Goal: Task Accomplishment & Management: Manage account settings

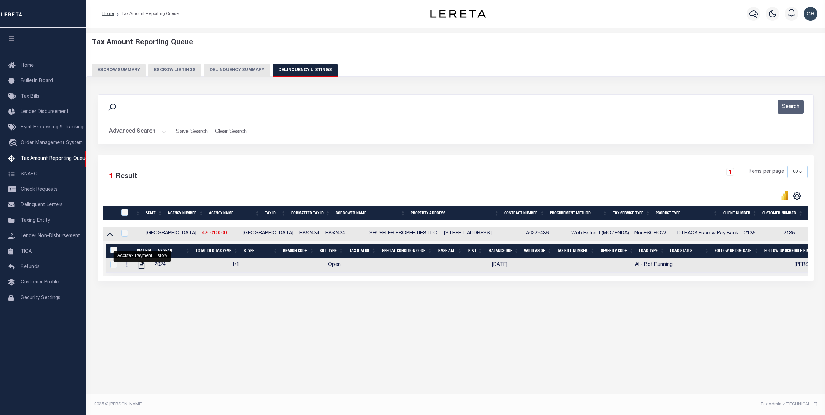
select select "100"
click at [124, 214] on input "checkbox" at bounding box center [124, 212] width 7 height 7
checkbox input "true"
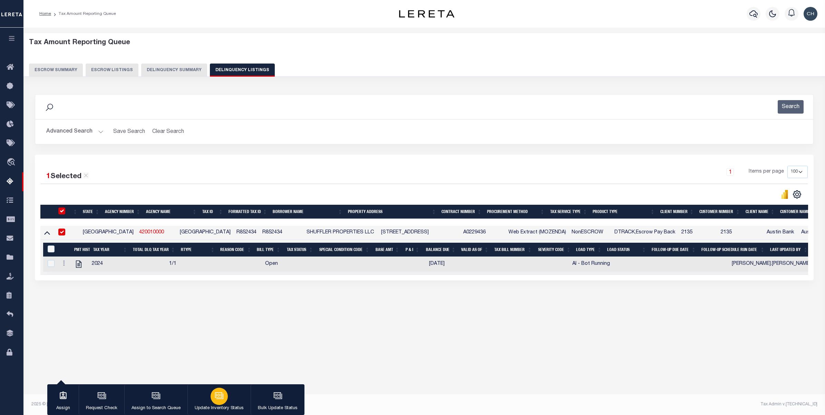
click at [213, 401] on div "button" at bounding box center [218, 396] width 17 height 17
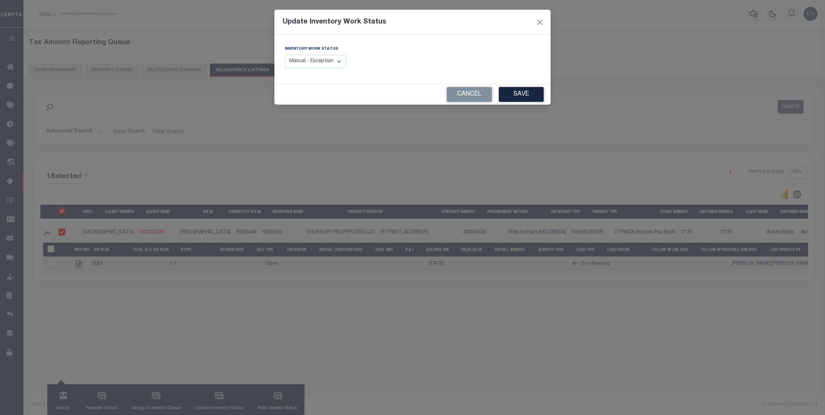
click at [339, 60] on select "Manual - Exception Pended - Awaiting Search Late Add Exception Completed" at bounding box center [315, 61] width 61 height 13
select select "4"
click at [285, 55] on select "Manual - Exception Pended - Awaiting Search Late Add Exception Completed" at bounding box center [315, 61] width 61 height 13
click at [524, 95] on button "Save" at bounding box center [521, 94] width 45 height 15
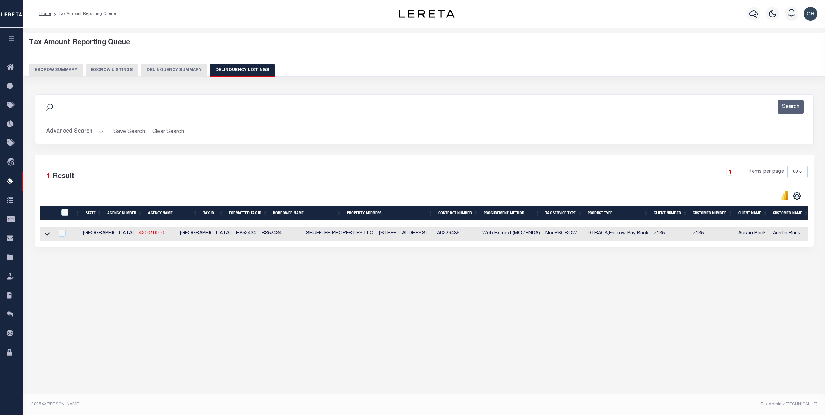
click at [81, 131] on button "Advanced Search" at bounding box center [74, 131] width 57 height 13
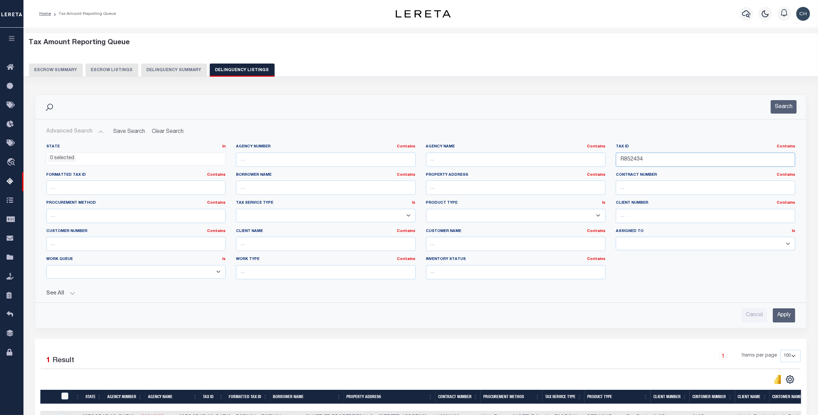
click at [646, 162] on input "R852434" at bounding box center [705, 160] width 179 height 14
paste input "50"
type input "R852504"
click at [787, 315] on input "Apply" at bounding box center [784, 315] width 22 height 14
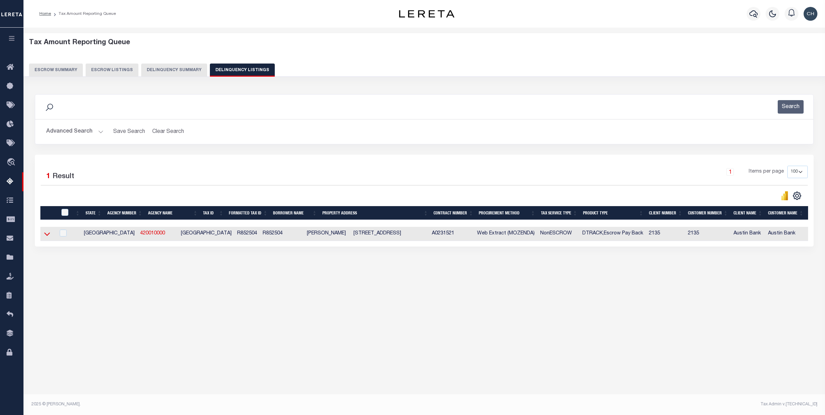
click at [47, 235] on icon at bounding box center [47, 233] width 6 height 7
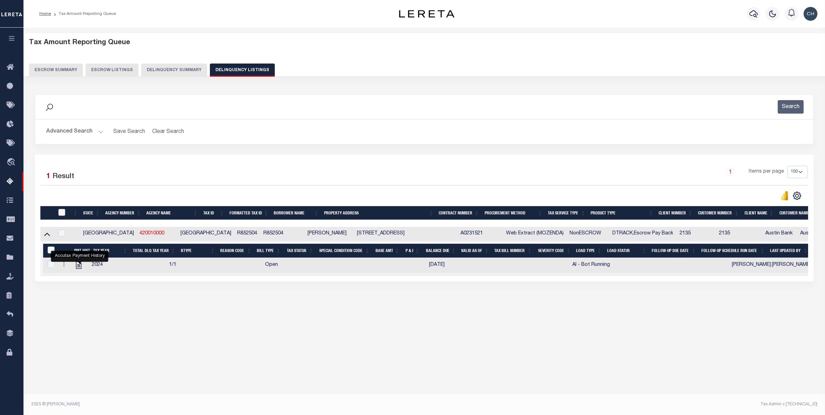
click at [61, 216] on input "checkbox" at bounding box center [61, 212] width 7 height 7
checkbox input "true"
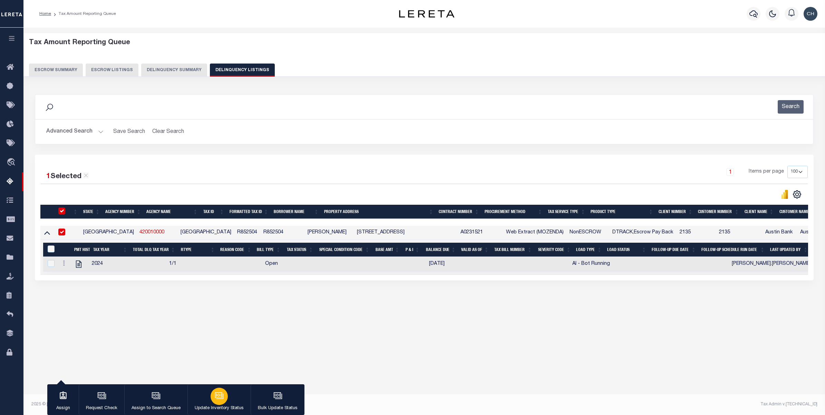
click at [221, 398] on icon "button" at bounding box center [218, 395] width 7 height 6
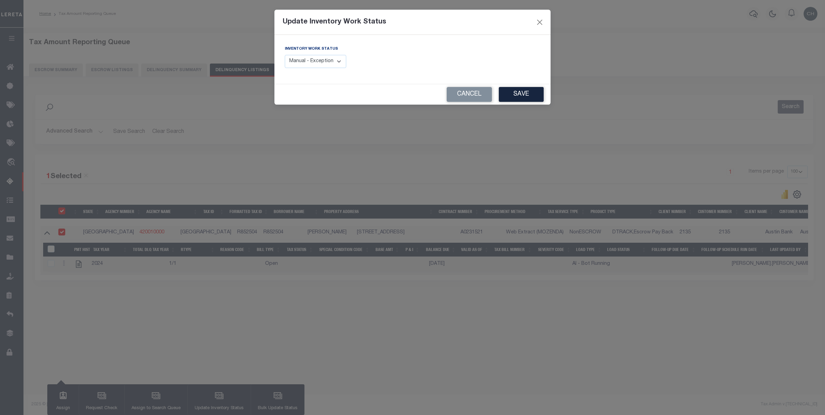
click at [332, 58] on select "Manual - Exception Pended - Awaiting Search Late Add Exception Completed" at bounding box center [315, 61] width 61 height 13
select select "4"
click at [285, 55] on select "Manual - Exception Pended - Awaiting Search Late Add Exception Completed" at bounding box center [315, 61] width 61 height 13
click at [519, 94] on button "Save" at bounding box center [521, 94] width 45 height 15
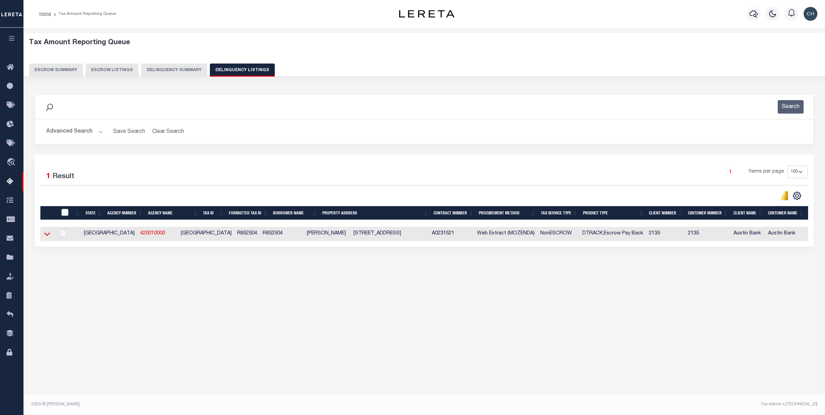
click at [47, 234] on icon at bounding box center [47, 233] width 6 height 7
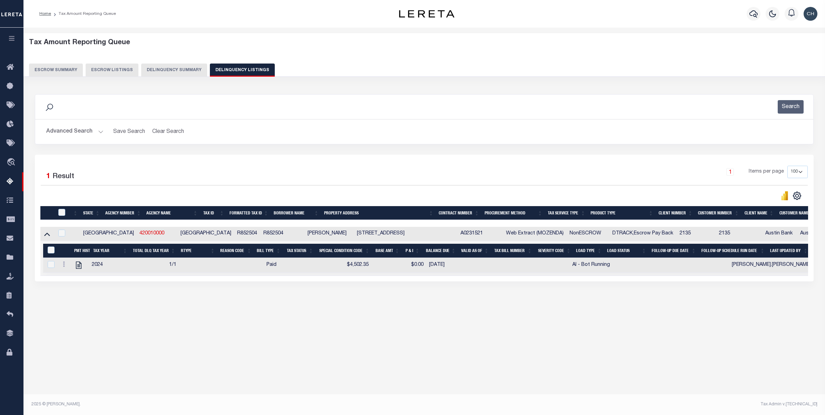
click at [82, 135] on button "Advanced Search" at bounding box center [74, 131] width 57 height 13
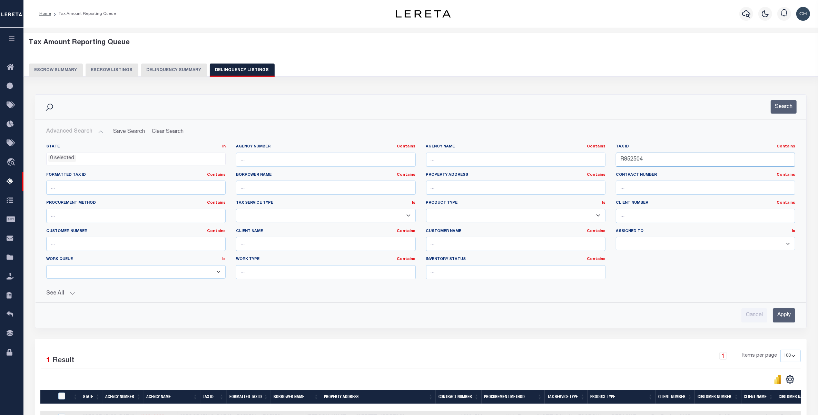
click at [637, 159] on input "R852504" at bounding box center [705, 160] width 179 height 14
paste input "601"
type input "R852601"
click at [782, 317] on input "Apply" at bounding box center [784, 315] width 22 height 14
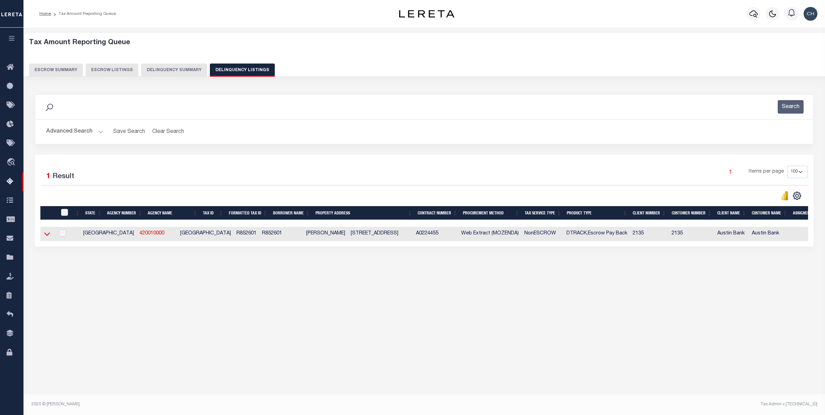
click at [46, 237] on icon at bounding box center [47, 233] width 6 height 7
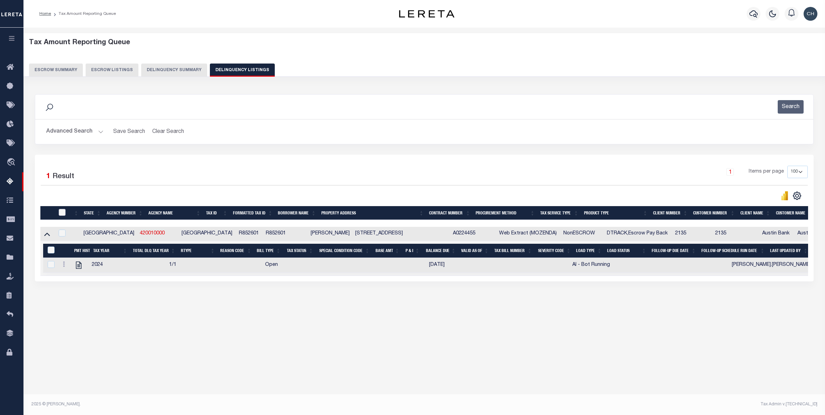
click at [63, 213] on input "checkbox" at bounding box center [62, 212] width 7 height 7
checkbox input "true"
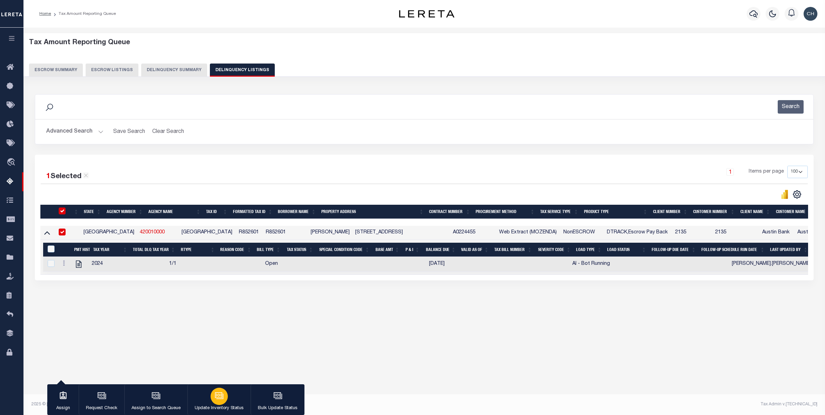
click at [219, 402] on div "button" at bounding box center [218, 396] width 17 height 17
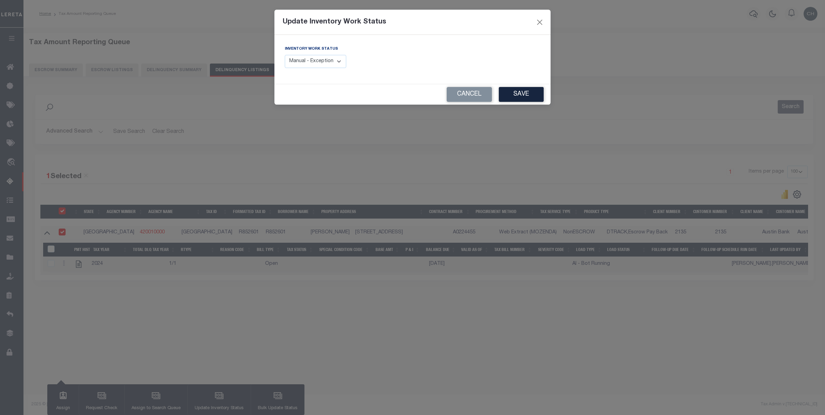
click at [320, 64] on select "Manual - Exception Pended - Awaiting Search Late Add Exception Completed" at bounding box center [315, 61] width 61 height 13
select select "4"
click at [285, 55] on select "Manual - Exception Pended - Awaiting Search Late Add Exception Completed" at bounding box center [315, 61] width 61 height 13
click at [515, 95] on button "Save" at bounding box center [521, 94] width 45 height 15
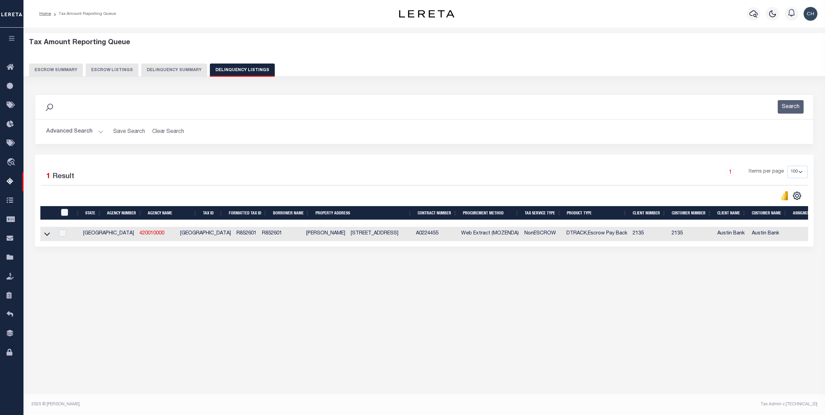
click at [84, 128] on button "Advanced Search" at bounding box center [74, 131] width 57 height 13
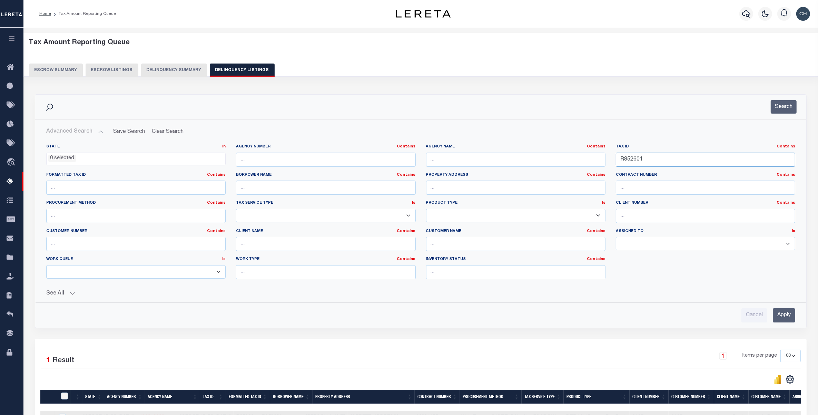
click at [627, 161] on input "R852601" at bounding box center [705, 160] width 179 height 14
paste input "3505"
type input "R853505"
click at [786, 317] on input "Apply" at bounding box center [784, 315] width 22 height 14
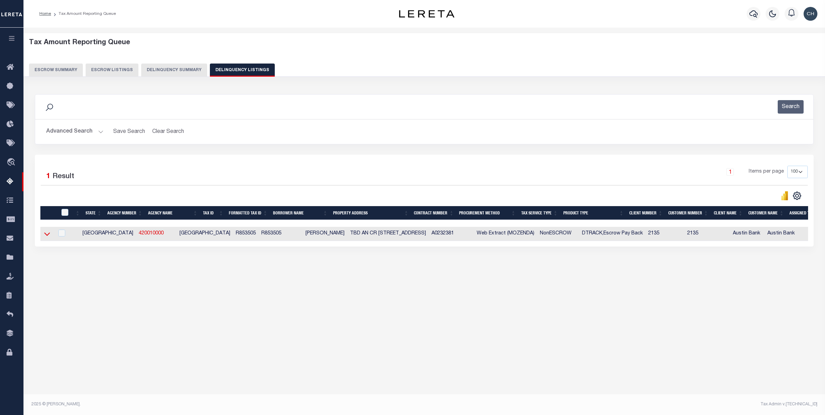
click at [45, 236] on icon at bounding box center [47, 234] width 6 height 3
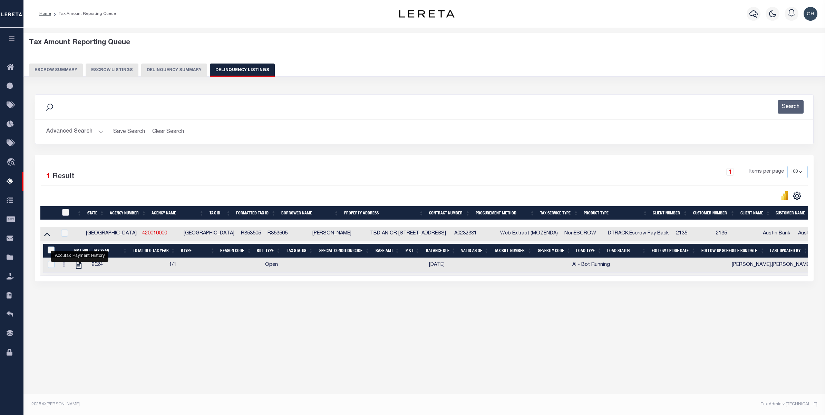
click at [65, 213] on input "checkbox" at bounding box center [65, 212] width 7 height 7
checkbox input "true"
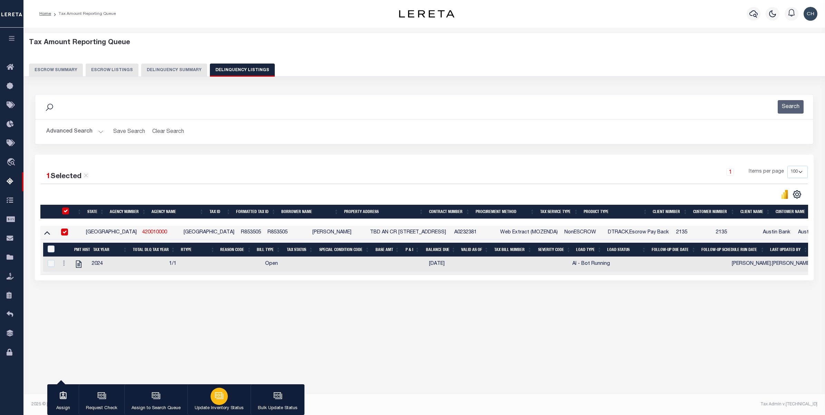
click at [219, 398] on icon "button" at bounding box center [219, 395] width 9 height 9
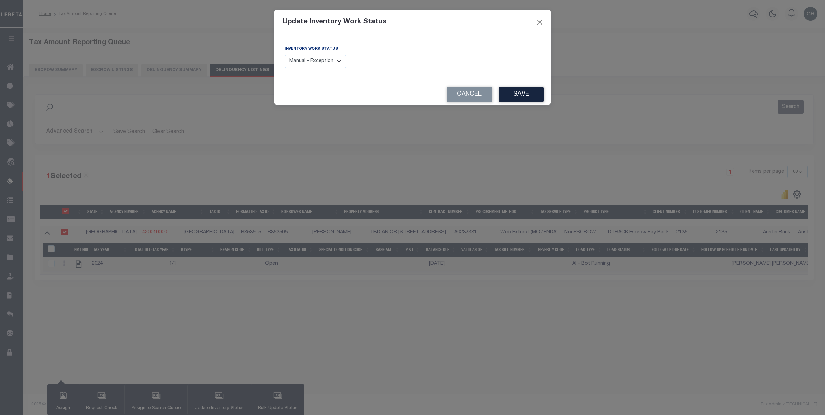
click at [333, 63] on select "Manual - Exception Pended - Awaiting Search Late Add Exception Completed" at bounding box center [315, 61] width 61 height 13
select select "4"
click at [285, 55] on select "Manual - Exception Pended - Awaiting Search Late Add Exception Completed" at bounding box center [315, 61] width 61 height 13
click at [518, 92] on button "Save" at bounding box center [521, 94] width 45 height 15
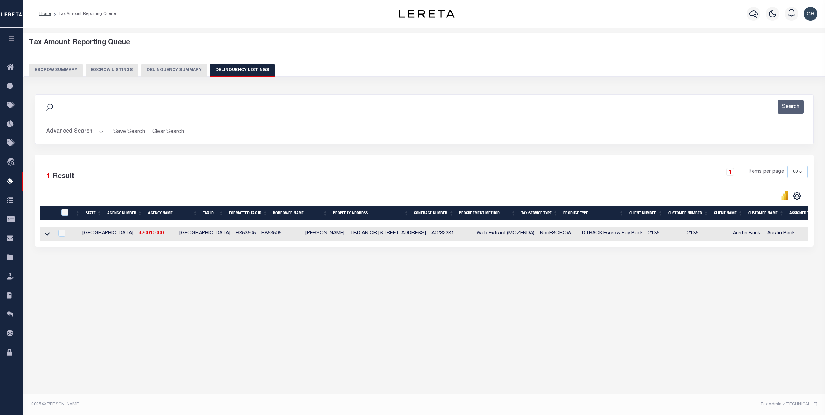
drag, startPoint x: 44, startPoint y: 235, endPoint x: 809, endPoint y: 392, distance: 780.7
click at [44, 235] on icon at bounding box center [47, 233] width 6 height 7
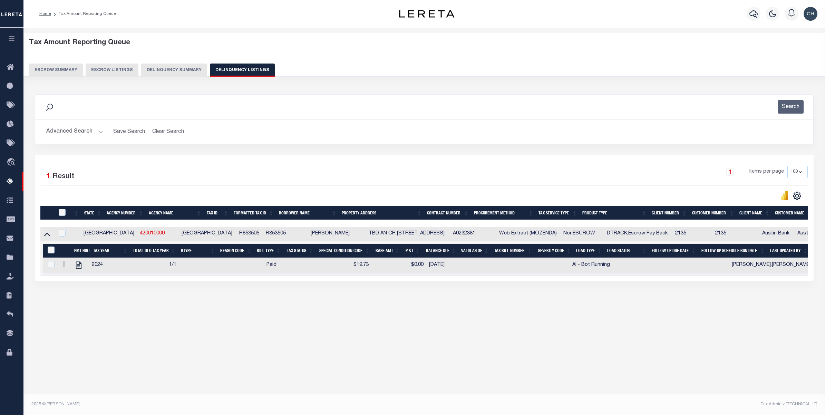
drag, startPoint x: 85, startPoint y: 134, endPoint x: 135, endPoint y: 147, distance: 51.5
click at [85, 134] on button "Advanced Search" at bounding box center [74, 131] width 57 height 13
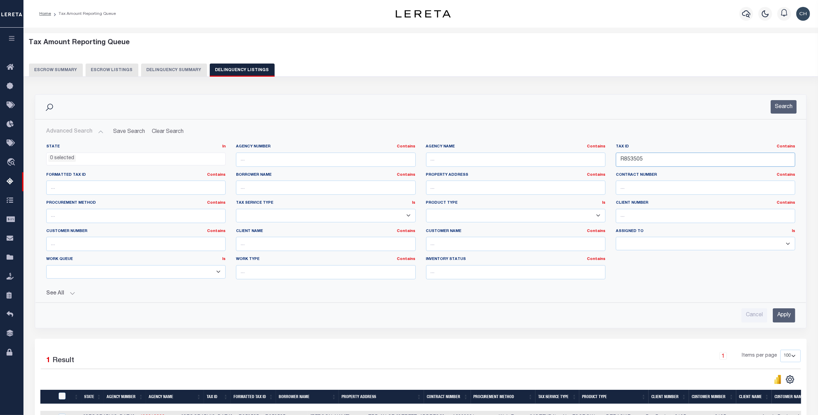
click at [633, 161] on input "R853505" at bounding box center [705, 160] width 179 height 14
paste input "71"
type input "R853571"
click at [787, 317] on input "Apply" at bounding box center [784, 315] width 22 height 14
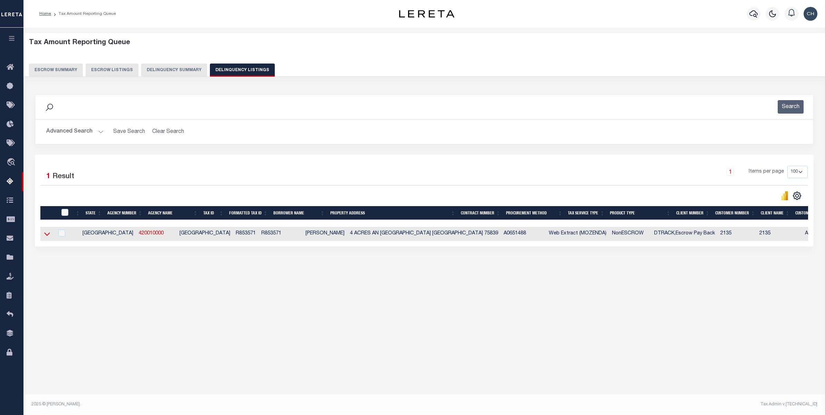
click at [47, 236] on icon at bounding box center [47, 233] width 6 height 7
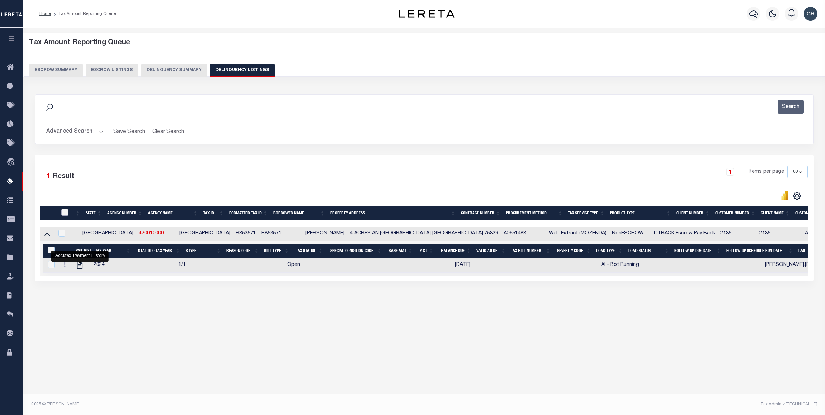
click at [65, 216] on input "checkbox" at bounding box center [64, 212] width 7 height 7
checkbox input "true"
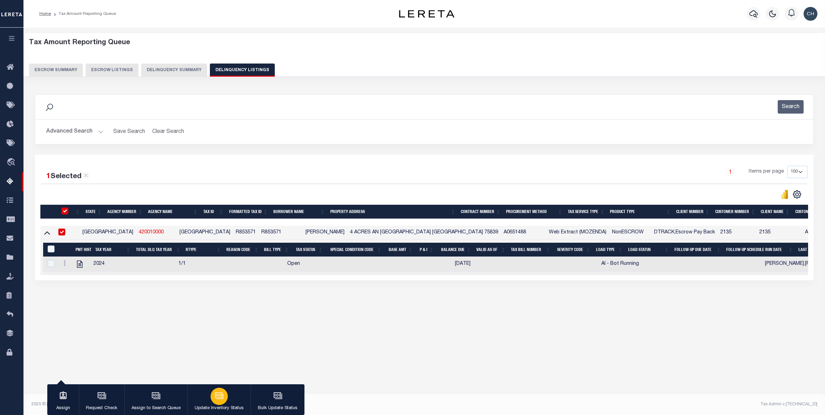
click at [208, 393] on button "Update Inventory Status" at bounding box center [218, 399] width 63 height 31
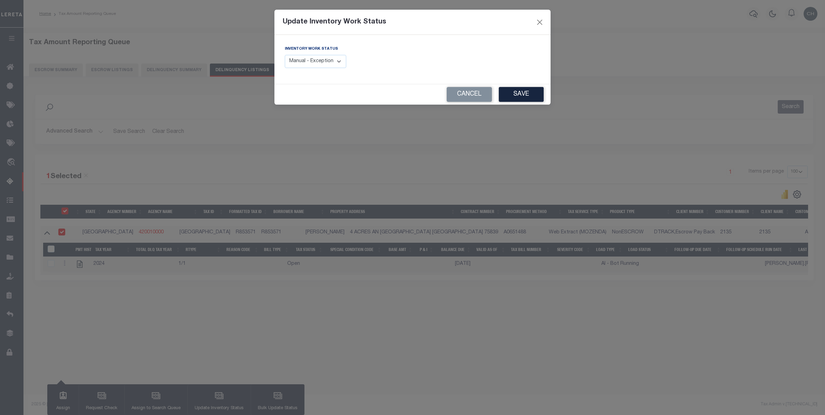
click at [337, 60] on select "Manual - Exception Pended - Awaiting Search Late Add Exception Completed" at bounding box center [315, 61] width 61 height 13
select select "4"
click at [285, 55] on select "Manual - Exception Pended - Awaiting Search Late Add Exception Completed" at bounding box center [315, 61] width 61 height 13
click at [518, 95] on button "Save" at bounding box center [521, 94] width 45 height 15
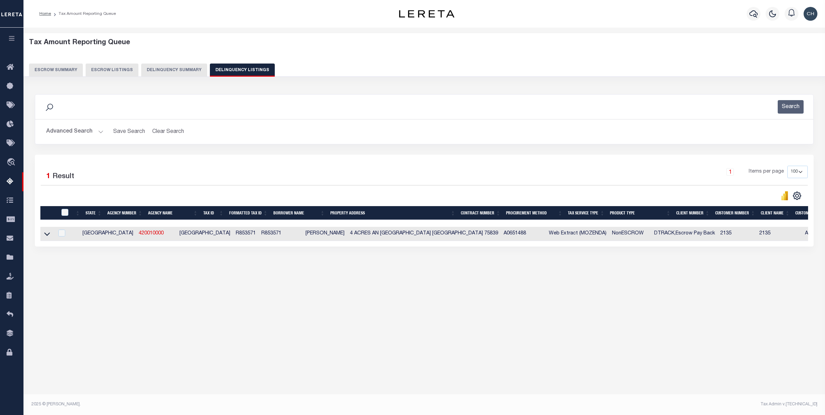
click at [233, 233] on td "R853571" at bounding box center [246, 234] width 26 height 14
checkbox input "true"
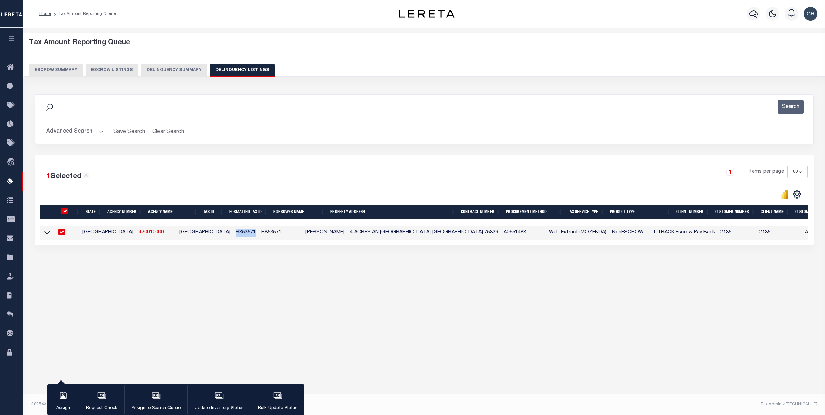
click at [233, 233] on td "R853571" at bounding box center [246, 233] width 26 height 14
checkbox input "false"
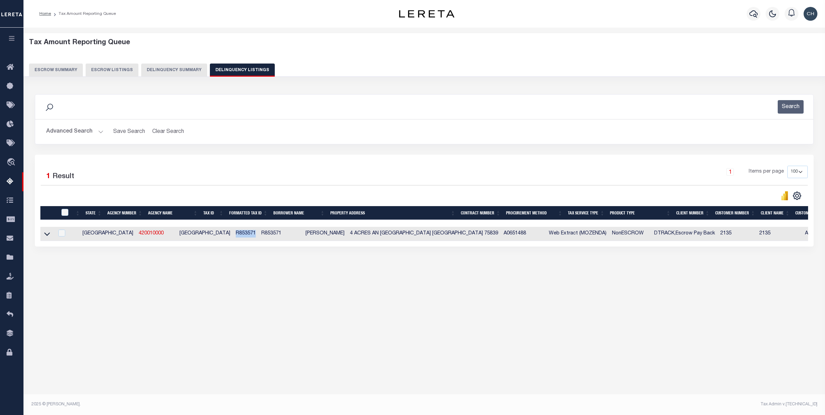
copy td "R853571"
drag, startPoint x: 71, startPoint y: 130, endPoint x: 82, endPoint y: 136, distance: 12.3
click at [71, 130] on button "Advanced Search" at bounding box center [74, 131] width 57 height 13
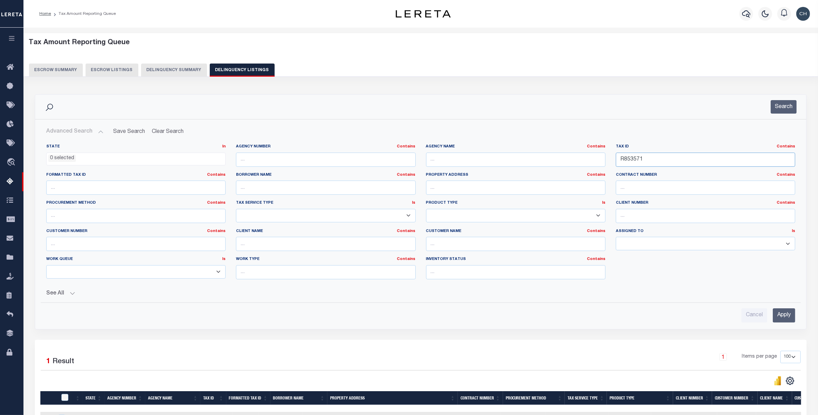
click at [660, 159] on input "R853571" at bounding box center [705, 160] width 179 height 14
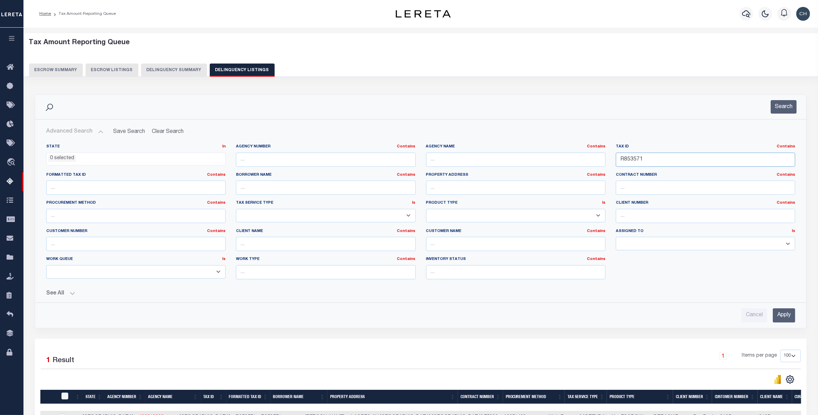
click at [660, 159] on input "R853571" at bounding box center [705, 160] width 179 height 14
paste input "86"
type input "R853586"
click at [782, 316] on input "Apply" at bounding box center [784, 315] width 22 height 14
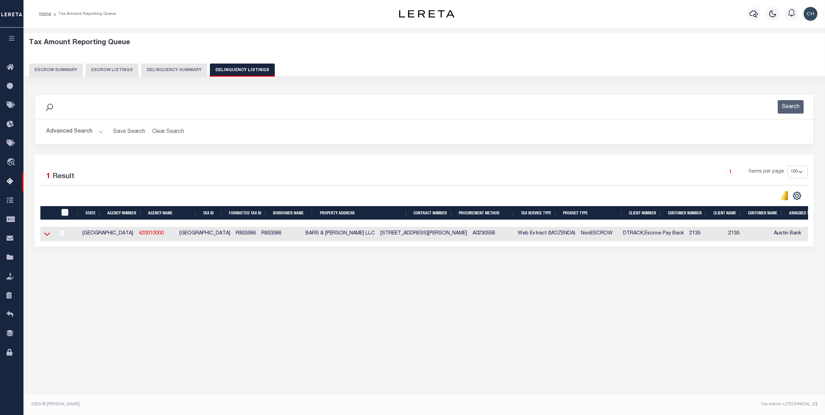
click at [46, 236] on icon at bounding box center [47, 234] width 6 height 3
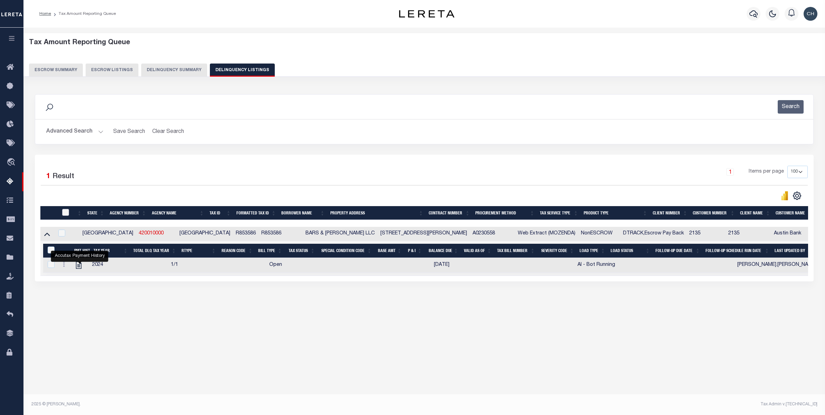
click at [66, 213] on input "checkbox" at bounding box center [65, 212] width 7 height 7
checkbox input "true"
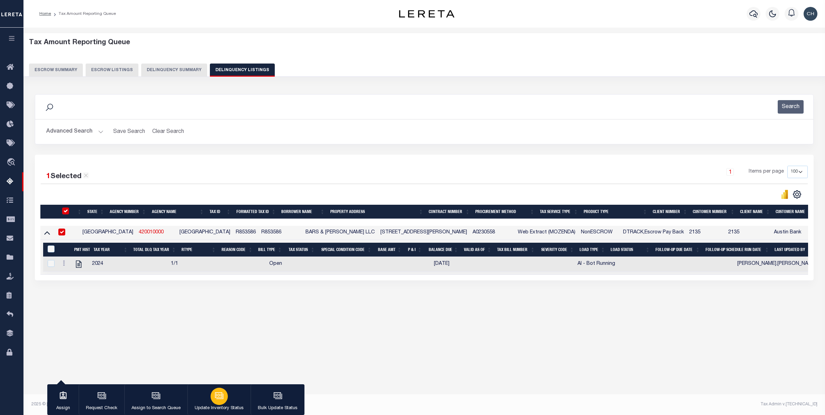
click at [216, 396] on icon "button" at bounding box center [218, 394] width 5 height 3
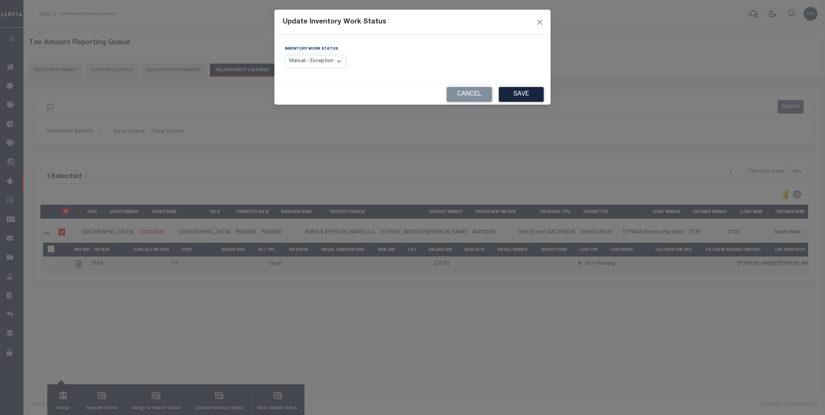
click at [332, 60] on select "Manual - Exception Pended - Awaiting Search Late Add Exception Completed" at bounding box center [315, 61] width 61 height 13
select select "4"
click at [285, 55] on select "Manual - Exception Pended - Awaiting Search Late Add Exception Completed" at bounding box center [315, 61] width 61 height 13
click at [528, 98] on button "Save" at bounding box center [521, 94] width 45 height 15
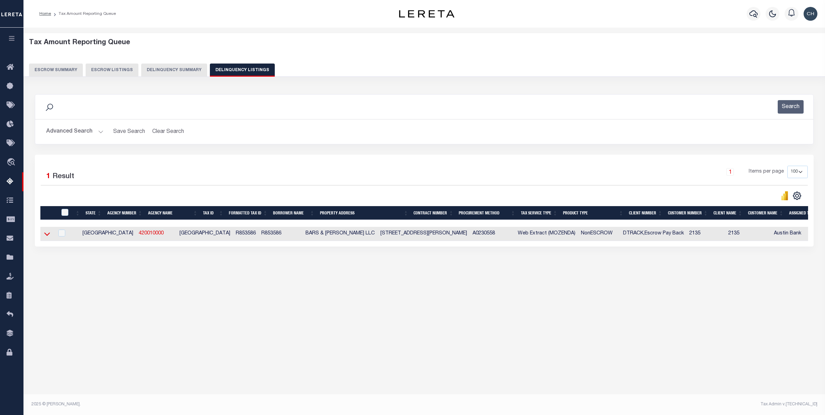
click at [48, 237] on icon at bounding box center [47, 233] width 6 height 7
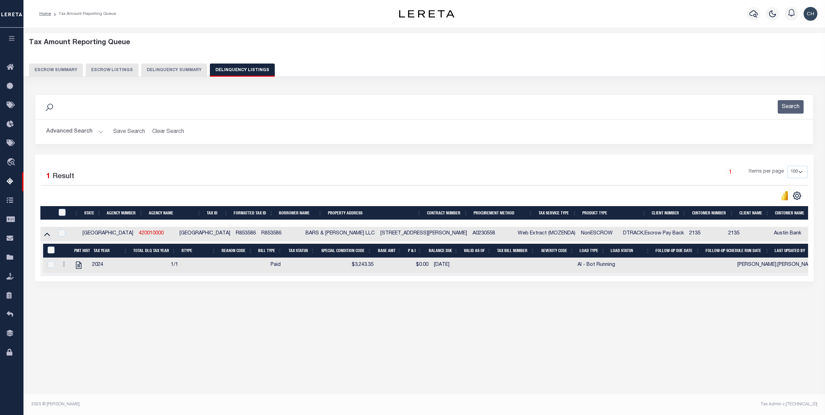
click at [581, 343] on div "Tax Amount Reporting Queue Escrow Summary Escrow Listings" at bounding box center [423, 186] width 801 height 316
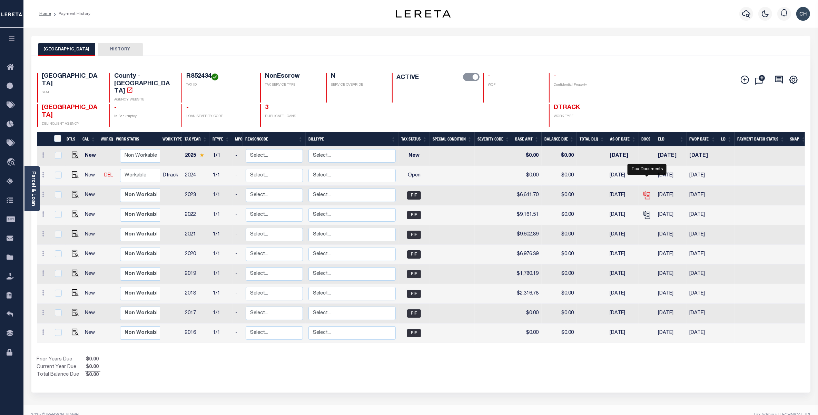
click at [649, 191] on icon "" at bounding box center [647, 195] width 9 height 9
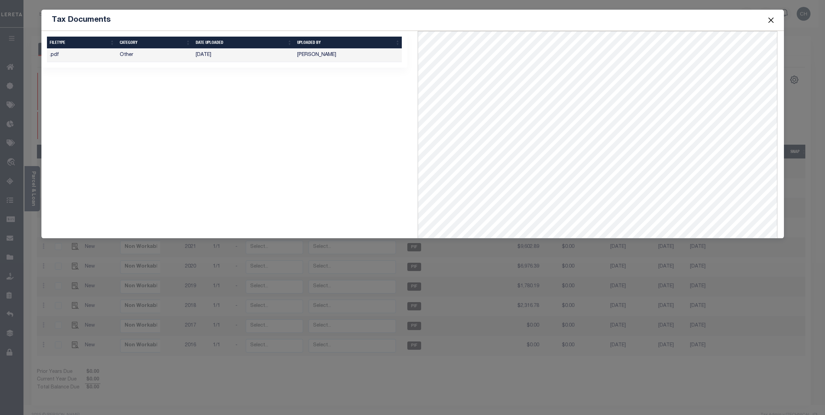
click at [766, 19] on button "Close" at bounding box center [770, 20] width 9 height 9
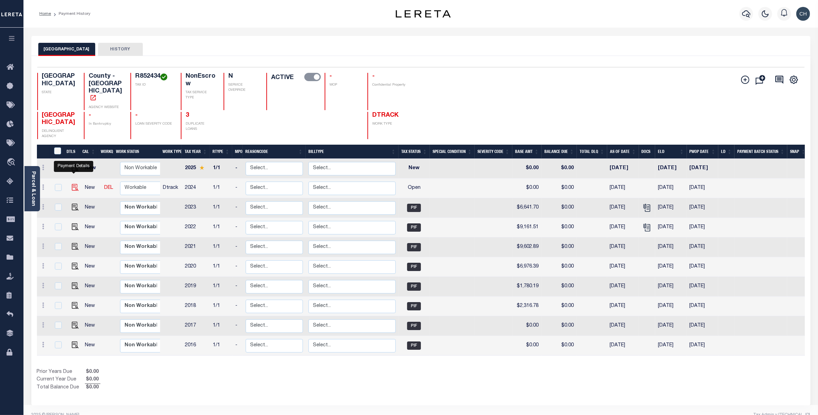
click at [72, 184] on img "" at bounding box center [75, 187] width 7 height 7
checkbox input "true"
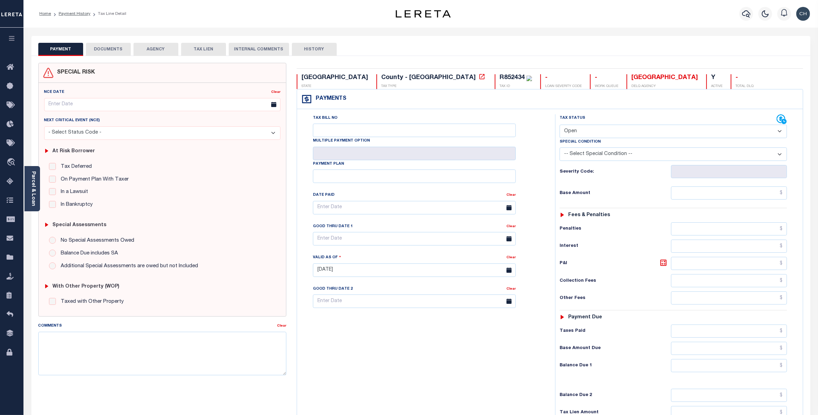
click at [630, 132] on select "- Select Status Code - Open Due/Unpaid Paid Incomplete No Tax Due Internal Refu…" at bounding box center [673, 131] width 227 height 13
select select "PYD"
click at [560, 125] on select "- Select Status Code - Open Due/Unpaid Paid Incomplete No Tax Due Internal Refu…" at bounding box center [673, 131] width 227 height 13
type input "08/14/2025"
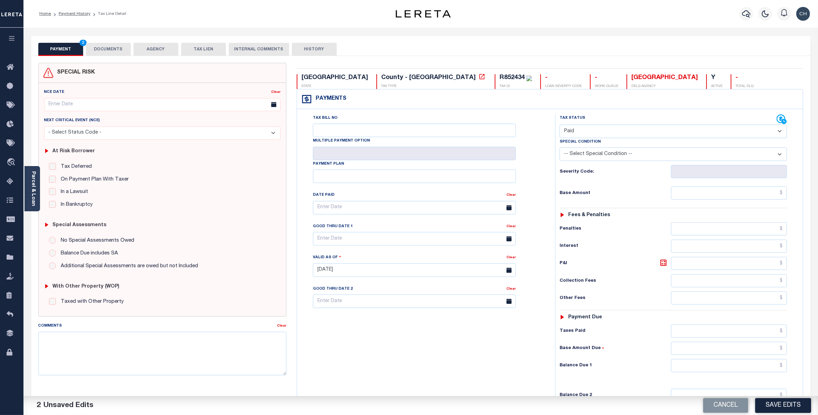
click at [111, 50] on button "DOCUMENTS" at bounding box center [108, 49] width 45 height 13
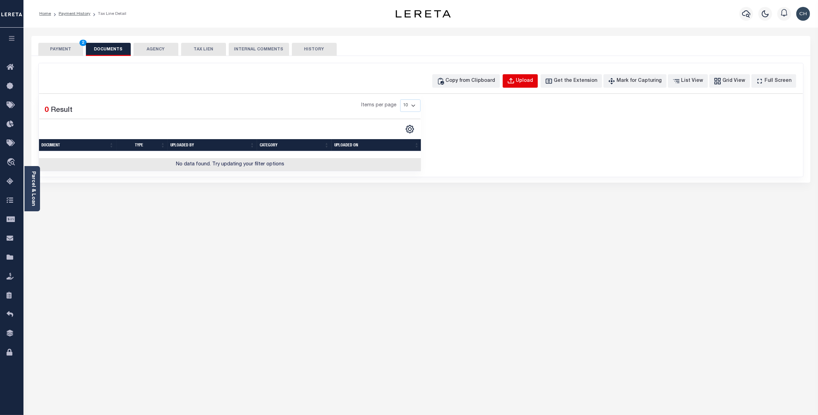
click at [533, 81] on div "Upload" at bounding box center [524, 81] width 17 height 8
select select "POP"
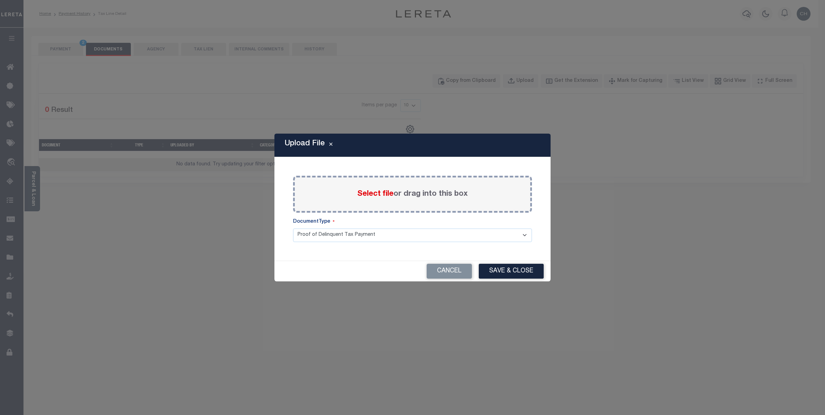
click at [417, 193] on label "Select file or drag into this box" at bounding box center [412, 193] width 110 height 11
click at [0, 0] on input "Select file or drag into this box" at bounding box center [0, 0] width 0 height 0
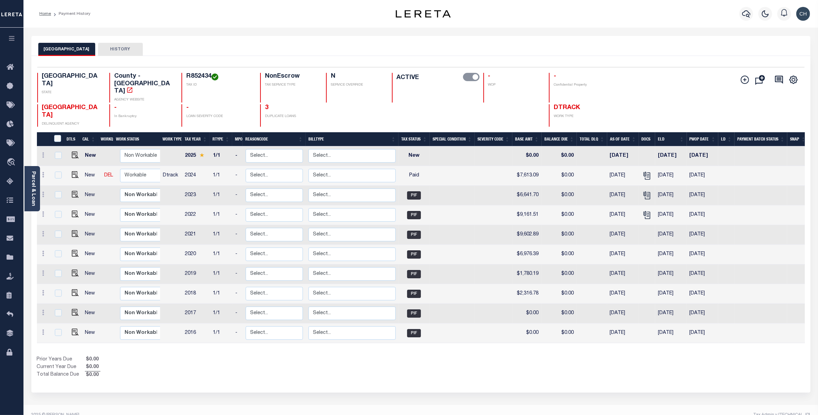
click at [191, 79] on h4 "R852434" at bounding box center [219, 77] width 66 height 8
copy h4 "R852434"
drag, startPoint x: 28, startPoint y: 52, endPoint x: 86, endPoint y: 53, distance: 58.7
click at [86, 52] on div "ANDERSON COUNTY HISTORY Selected 10 1" at bounding box center [421, 231] width 790 height 390
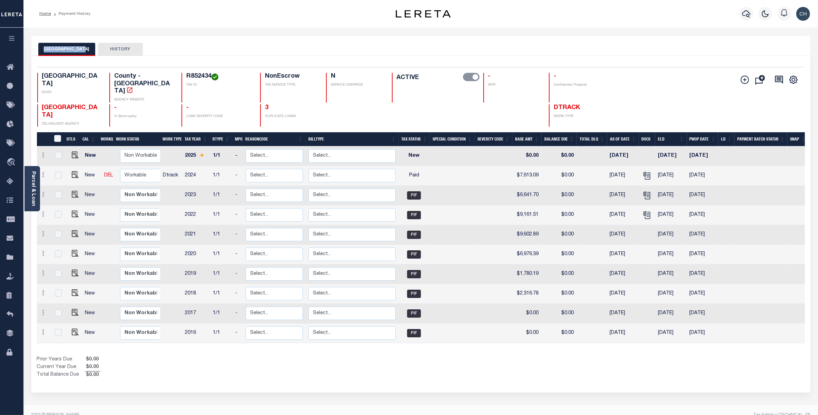
copy button "[GEOGRAPHIC_DATA]"
drag, startPoint x: 201, startPoint y: 77, endPoint x: 177, endPoint y: 78, distance: 24.2
click at [186, 78] on h4 "R852434" at bounding box center [219, 77] width 66 height 8
copy h4 "R852434"
click at [645, 191] on icon "" at bounding box center [647, 194] width 6 height 6
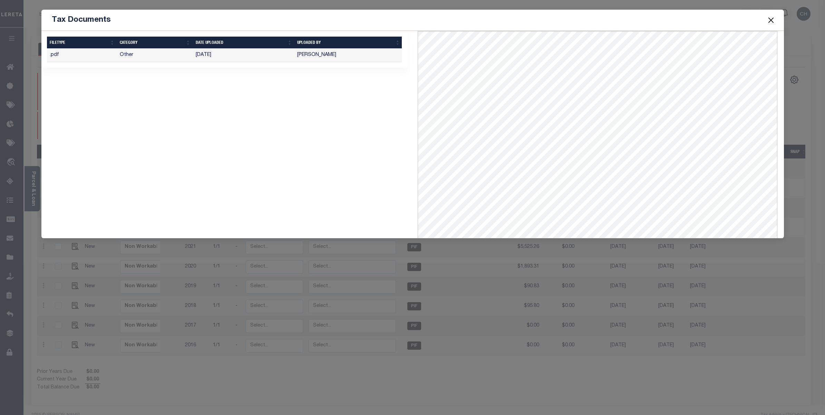
click at [769, 19] on button "Close" at bounding box center [770, 20] width 9 height 9
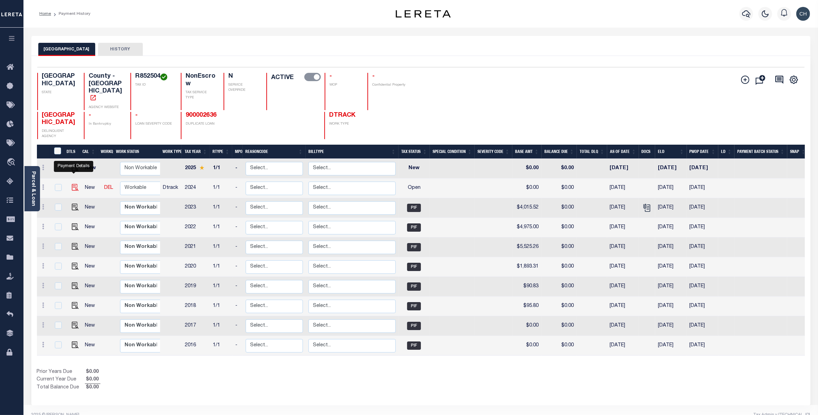
click at [72, 184] on img "" at bounding box center [75, 187] width 7 height 7
checkbox input "true"
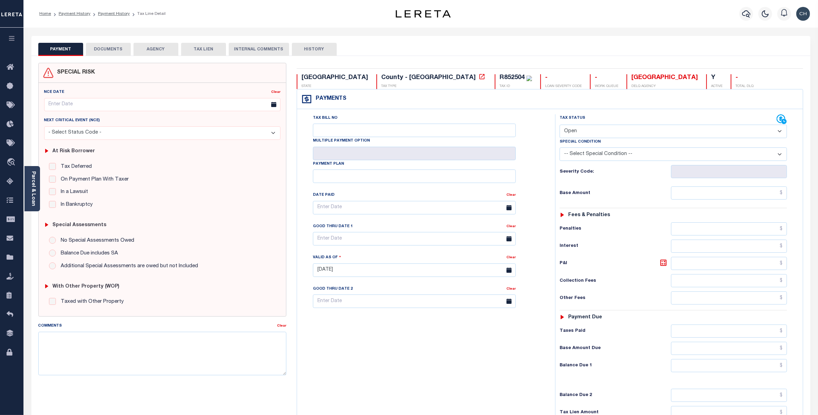
click at [574, 131] on select "- Select Status Code - Open Due/Unpaid Paid Incomplete No Tax Due Internal Refu…" at bounding box center [673, 131] width 227 height 13
select select "PYD"
click at [560, 125] on select "- Select Status Code - Open Due/Unpaid Paid Incomplete No Tax Due Internal Refu…" at bounding box center [673, 131] width 227 height 13
type input "[DATE]"
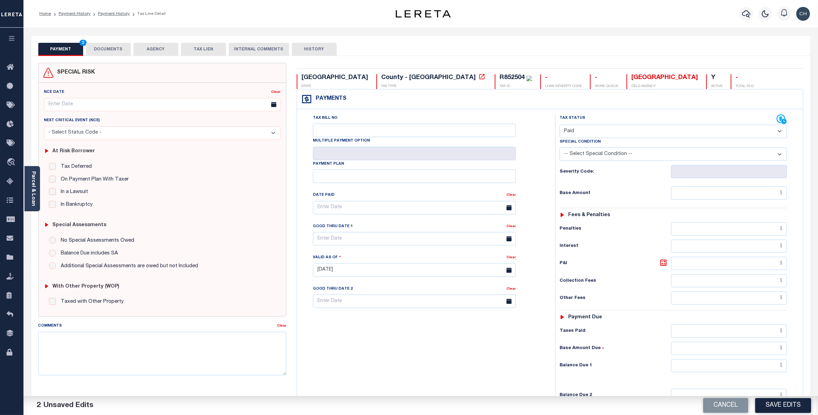
click at [117, 50] on button "DOCUMENTS" at bounding box center [108, 49] width 45 height 13
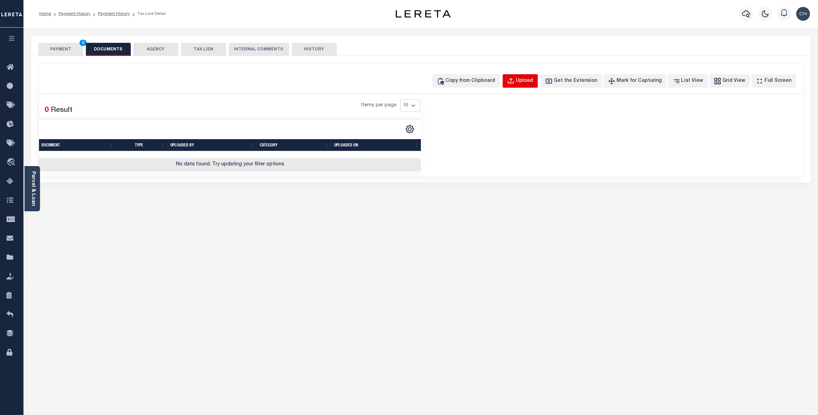
click at [530, 81] on div "Upload" at bounding box center [524, 81] width 17 height 8
select select "POP"
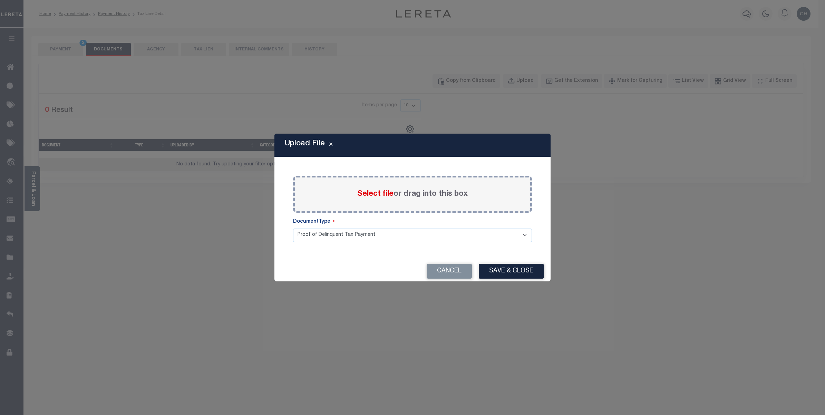
click at [389, 192] on span "Select file" at bounding box center [375, 194] width 36 height 8
click at [0, 0] on input "Select file or drag into this box" at bounding box center [0, 0] width 0 height 0
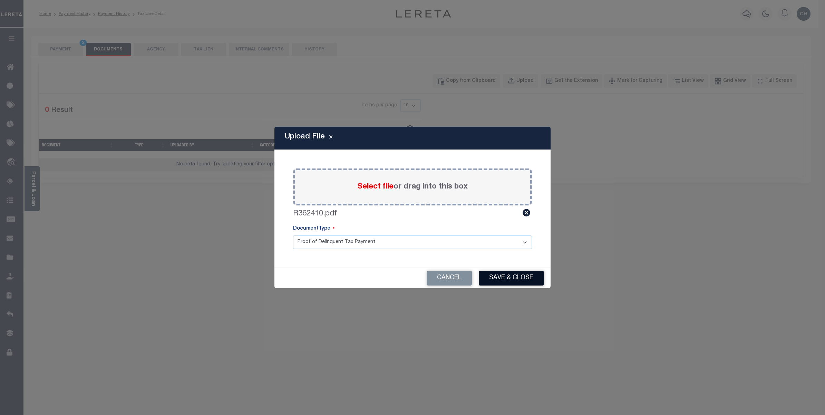
click at [503, 275] on button "Save & Close" at bounding box center [511, 278] width 65 height 15
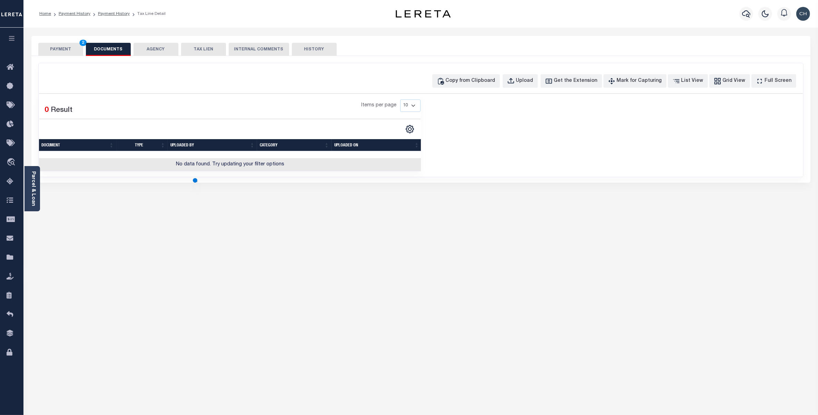
click at [75, 48] on button "PAYMENT 2" at bounding box center [60, 49] width 45 height 13
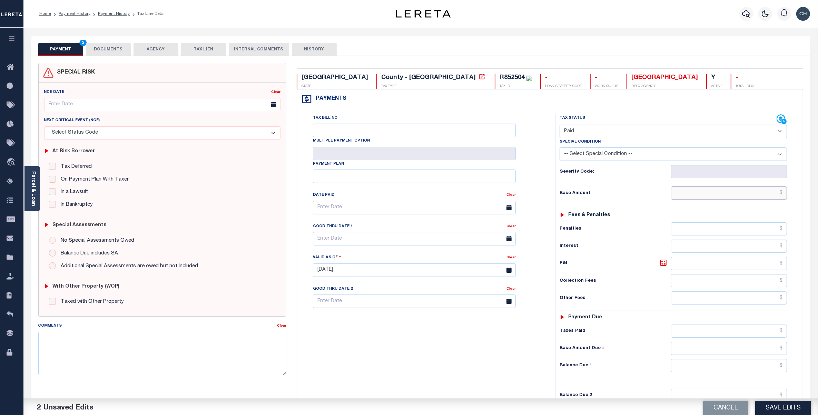
click at [712, 196] on input "text" at bounding box center [729, 192] width 116 height 13
click at [725, 194] on input "text" at bounding box center [729, 192] width 116 height 13
paste input "4,502.35"
type input "$4,502.35"
click at [771, 330] on input "text" at bounding box center [729, 330] width 116 height 13
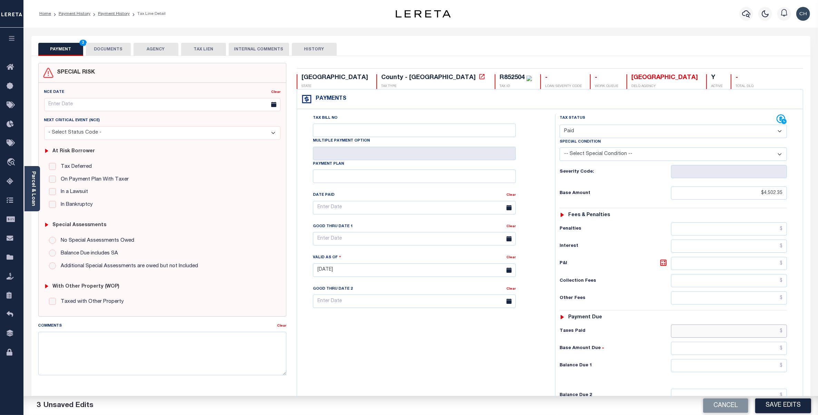
paste input "4,502.35"
type input "$4,502.35"
type input "$0.00"
click at [785, 404] on button "Save Edits" at bounding box center [783, 405] width 56 height 15
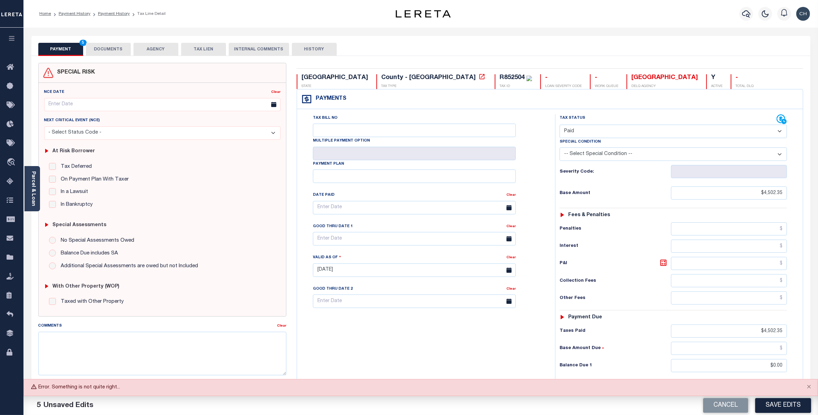
click at [787, 408] on button "Save Edits" at bounding box center [783, 405] width 56 height 15
click at [789, 405] on button "Save Edits" at bounding box center [783, 405] width 56 height 15
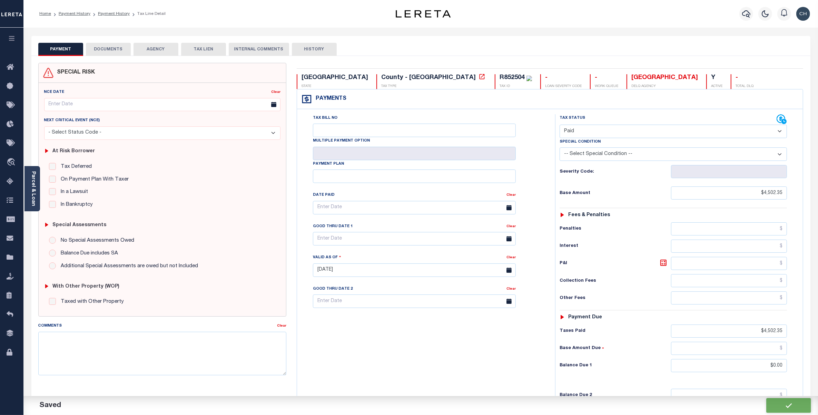
checkbox input "false"
type input "$4,502.35"
type input "$0"
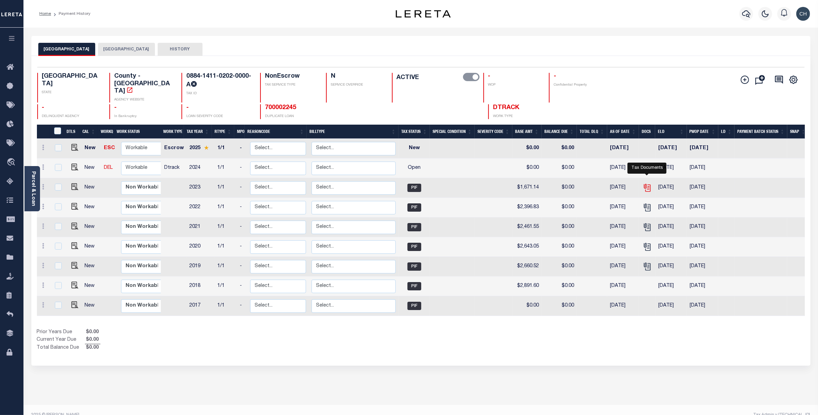
click at [646, 183] on icon "" at bounding box center [647, 187] width 9 height 9
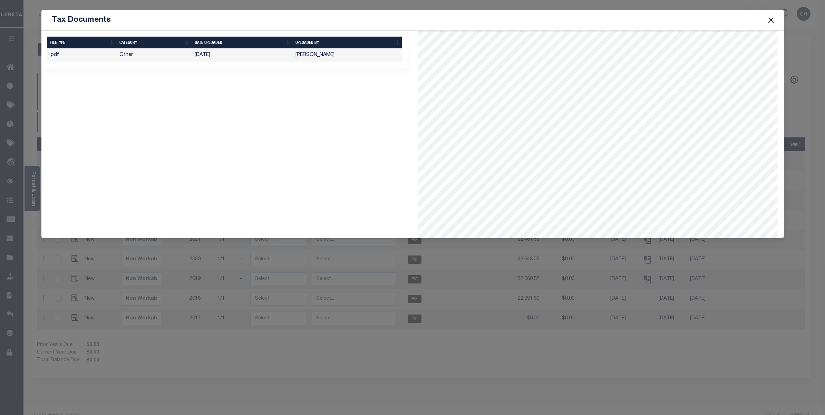
click at [774, 16] on button "Close" at bounding box center [770, 20] width 9 height 9
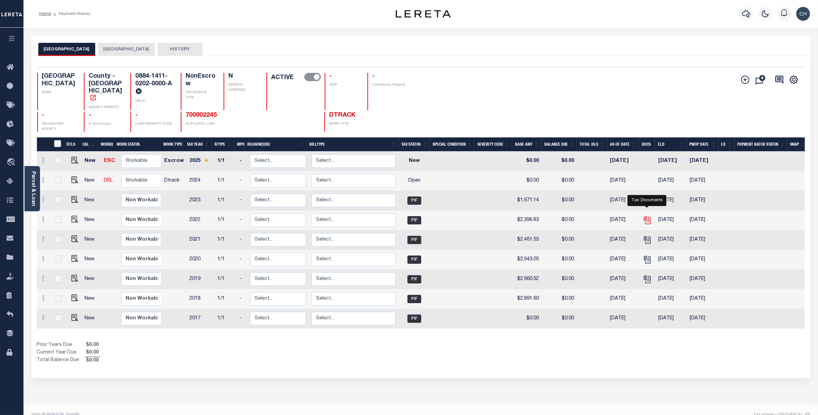
click at [647, 216] on icon "" at bounding box center [647, 220] width 9 height 9
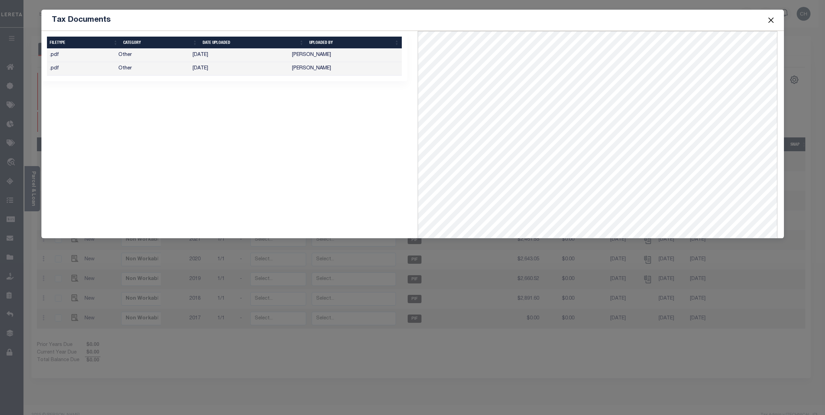
click at [306, 68] on td "[PERSON_NAME]" at bounding box center [345, 68] width 112 height 13
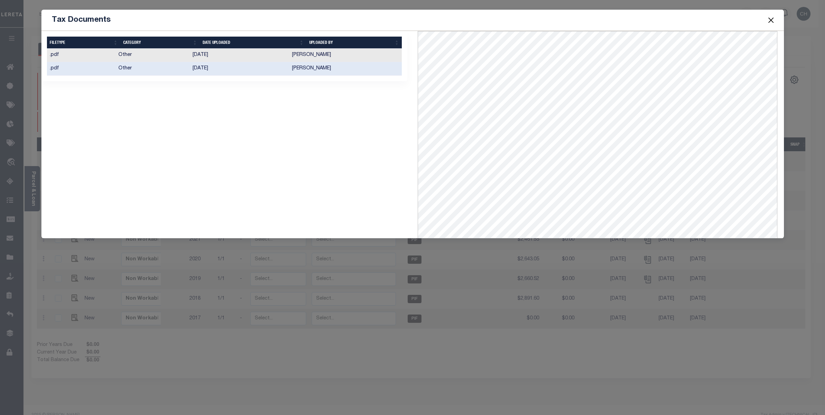
click at [771, 18] on button "Close" at bounding box center [770, 20] width 9 height 9
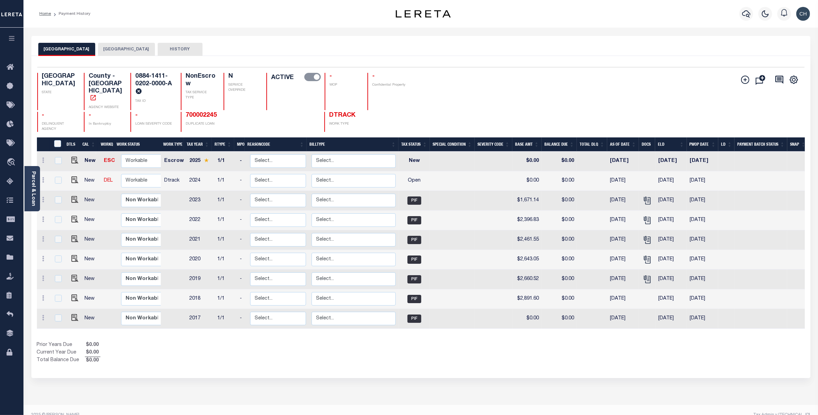
click at [125, 49] on button "[GEOGRAPHIC_DATA]" at bounding box center [126, 49] width 57 height 13
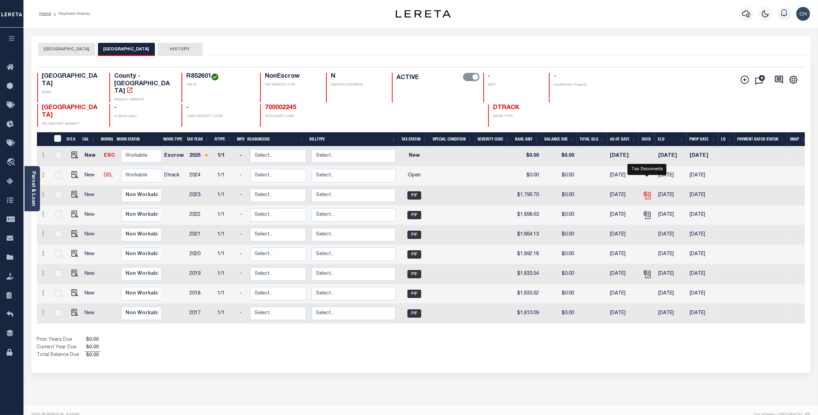
click at [646, 191] on icon "" at bounding box center [647, 195] width 9 height 9
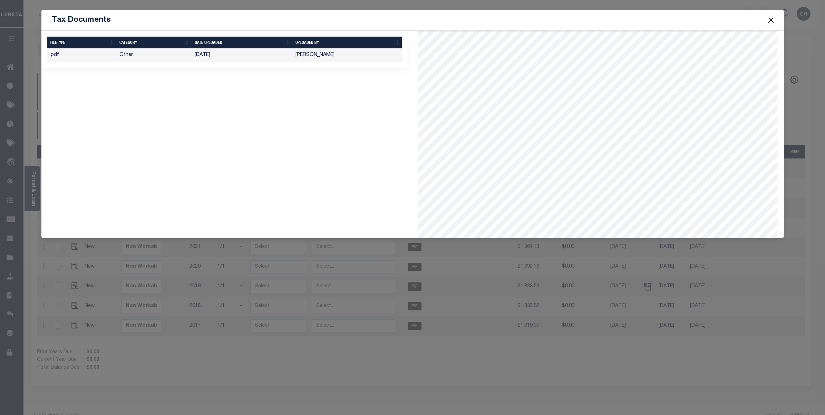
click at [771, 21] on button "Close" at bounding box center [770, 20] width 9 height 9
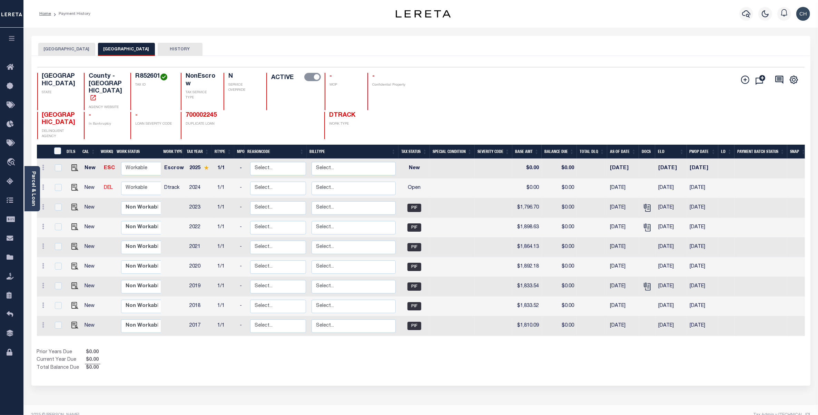
click at [144, 77] on h4 "R852601" at bounding box center [153, 77] width 37 height 8
copy h4 "R852601"
click at [73, 184] on img "" at bounding box center [74, 187] width 7 height 7
checkbox input "true"
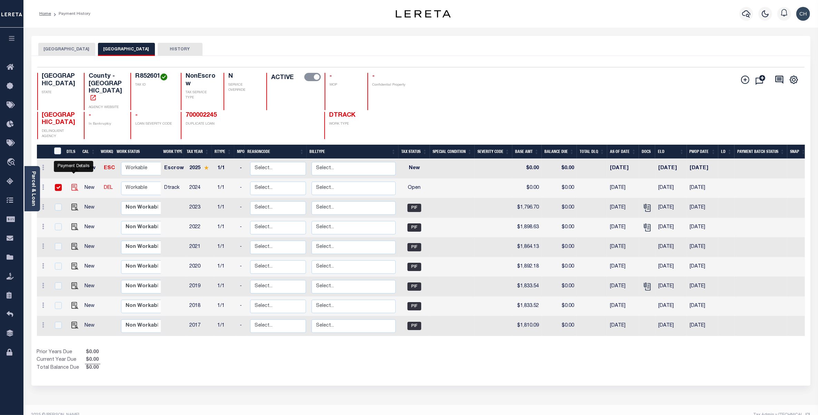
checkbox input "true"
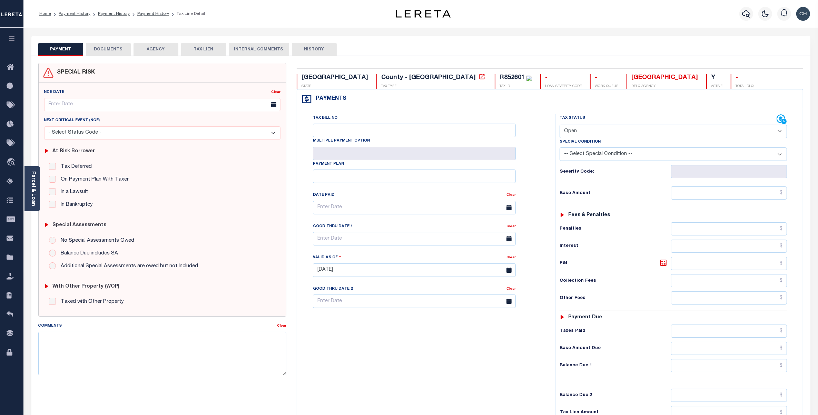
click at [626, 132] on select "- Select Status Code - Open Due/Unpaid Paid Incomplete No Tax Due Internal Refu…" at bounding box center [673, 131] width 227 height 13
select select "PYD"
click at [560, 125] on select "- Select Status Code - Open Due/Unpaid Paid Incomplete No Tax Due Internal Refu…" at bounding box center [673, 131] width 227 height 13
type input "[DATE]"
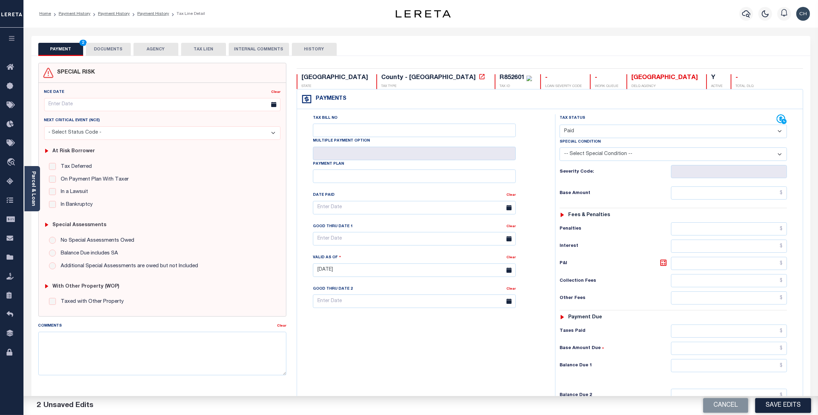
click at [116, 49] on button "DOCUMENTS" at bounding box center [108, 49] width 45 height 13
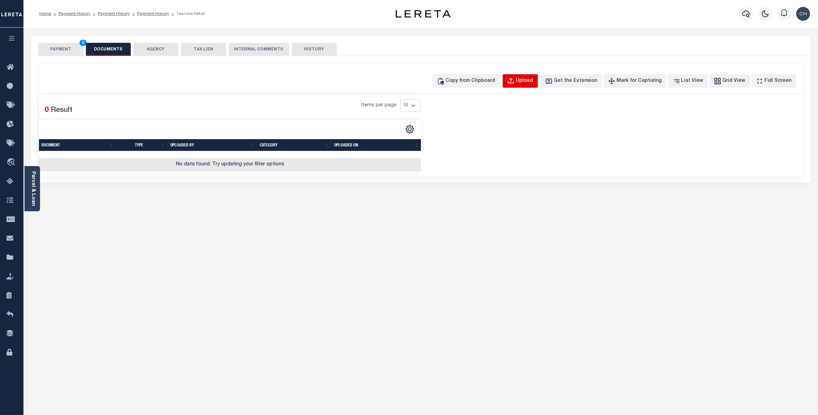
click at [532, 79] on div "Upload" at bounding box center [524, 81] width 17 height 8
select select "POP"
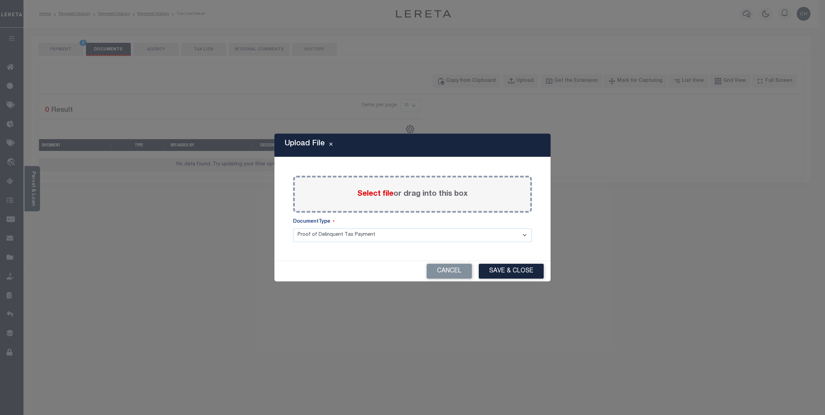
click at [376, 190] on span "Select file" at bounding box center [375, 194] width 36 height 8
click at [0, 0] on input "Select file or drag into this box" at bounding box center [0, 0] width 0 height 0
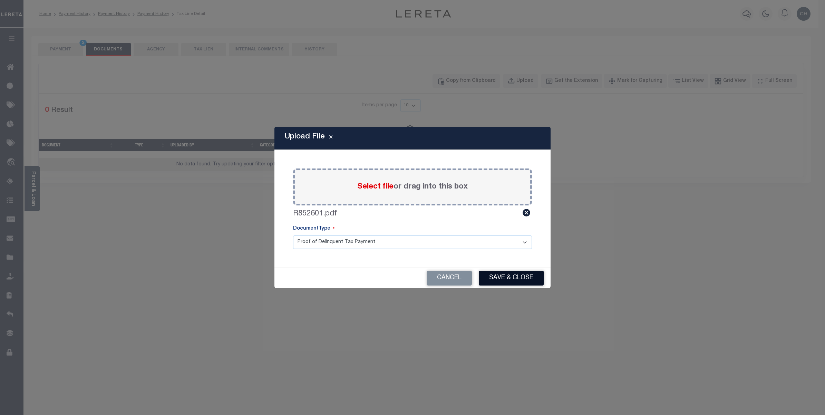
click at [509, 280] on button "Save & Close" at bounding box center [511, 278] width 65 height 15
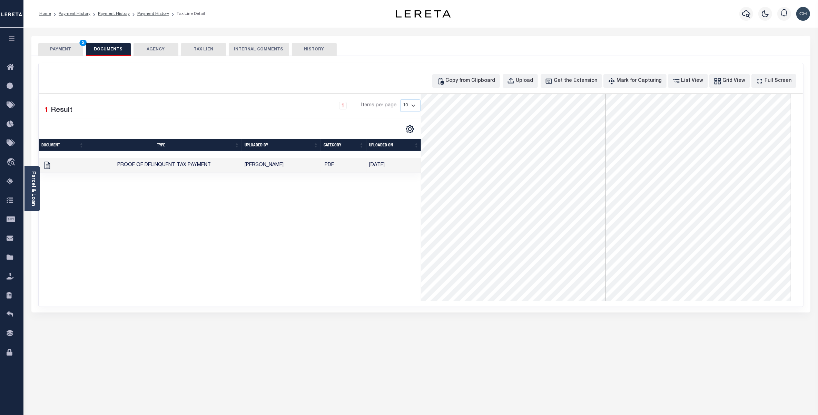
click at [62, 49] on button "PAYMENT 2" at bounding box center [60, 49] width 45 height 13
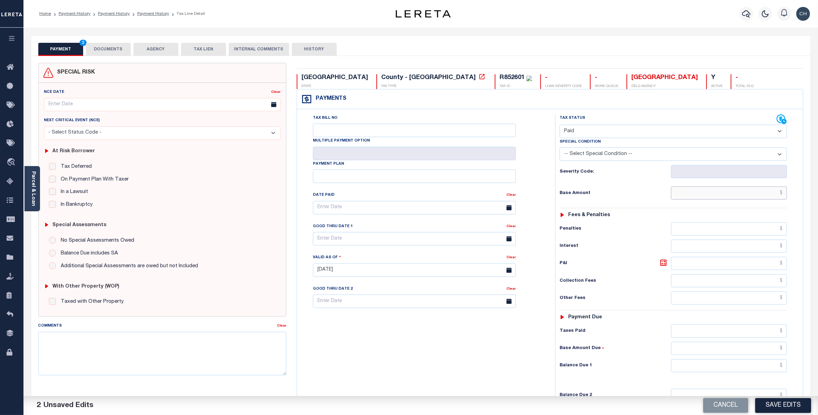
click at [717, 194] on input "text" at bounding box center [729, 192] width 116 height 13
paste input "1,986.60"
type input "$1,986.60"
click at [779, 335] on input "text" at bounding box center [729, 330] width 116 height 13
paste input "1,986.60"
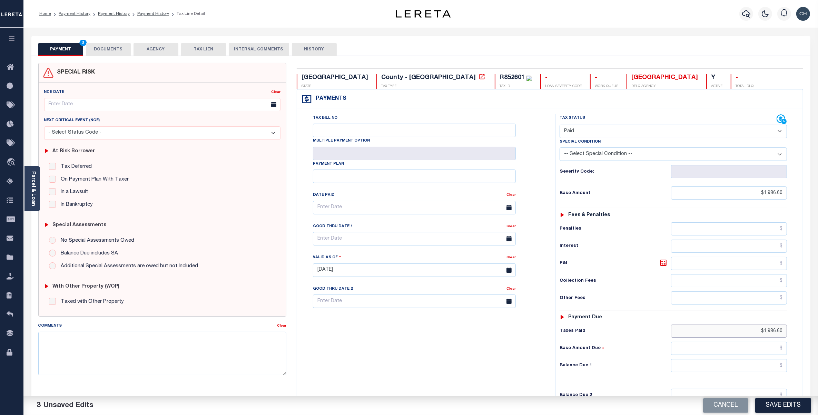
type input "$1,986.60"
type input "$0.00"
click at [777, 403] on button "Save Edits" at bounding box center [783, 405] width 56 height 15
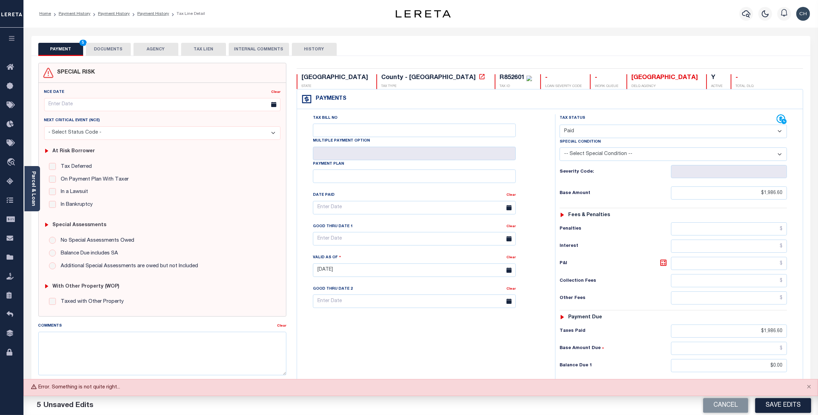
click at [789, 406] on button "Save Edits" at bounding box center [783, 405] width 56 height 15
click at [779, 402] on button "Save Edits" at bounding box center [783, 405] width 56 height 15
click at [776, 401] on button "Save Edits" at bounding box center [783, 405] width 56 height 15
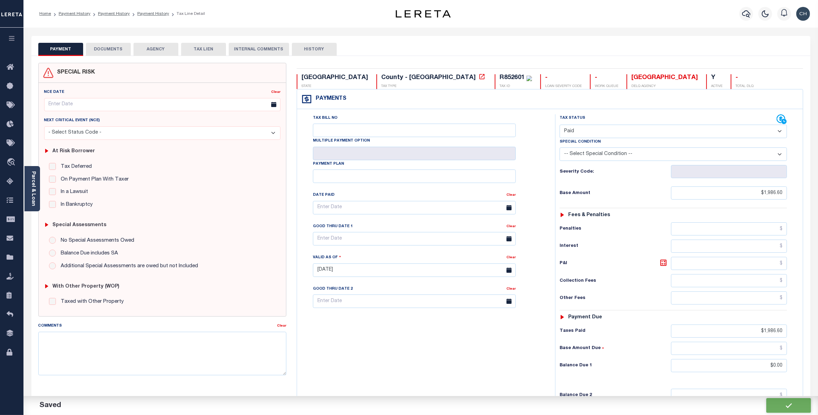
checkbox input "false"
type input "$1,986.6"
type input "$0"
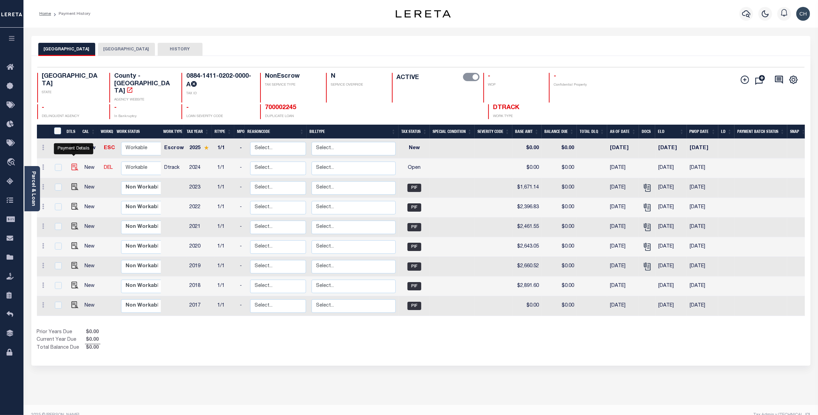
click at [74, 164] on img "" at bounding box center [74, 167] width 7 height 7
checkbox input "true"
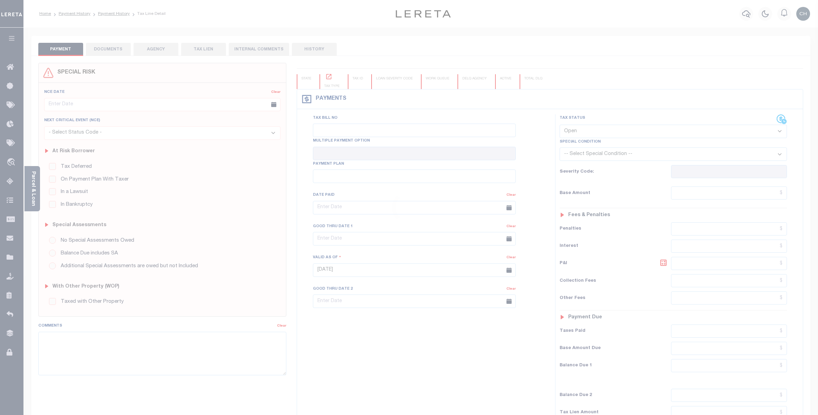
select select "OP2"
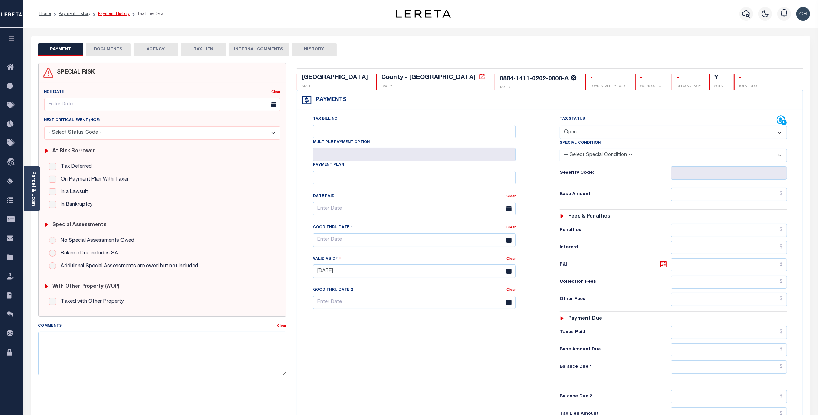
click at [115, 14] on link "Payment History" at bounding box center [114, 14] width 32 height 4
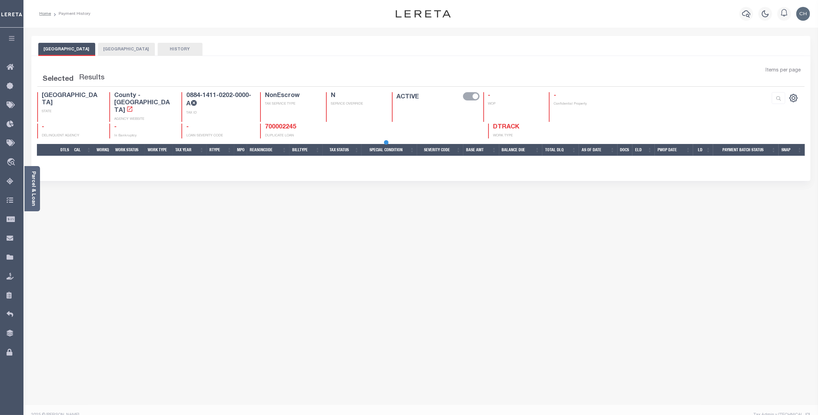
click at [126, 49] on body "Home Payment History Profile Sign out" at bounding box center [409, 212] width 818 height 425
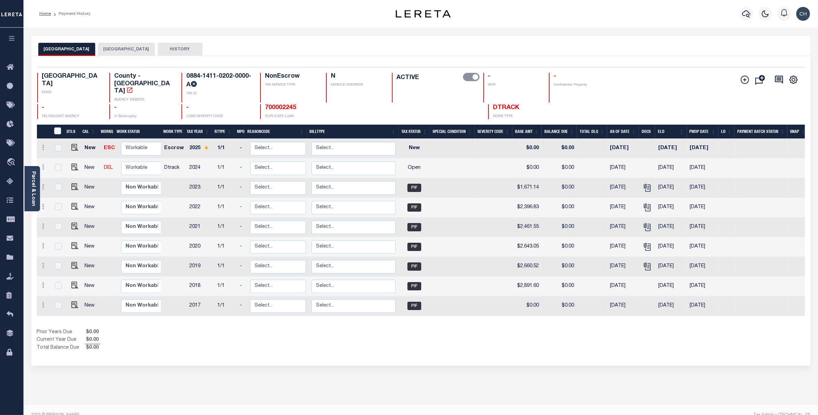
click at [124, 48] on button "[GEOGRAPHIC_DATA]" at bounding box center [126, 49] width 57 height 13
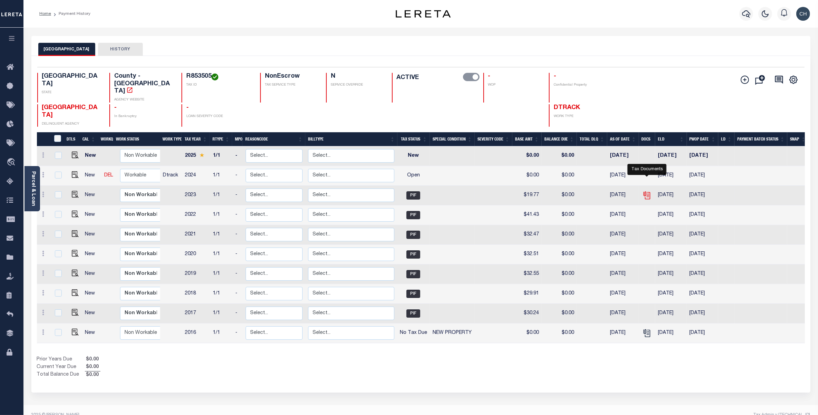
click at [649, 191] on icon "" at bounding box center [647, 195] width 9 height 9
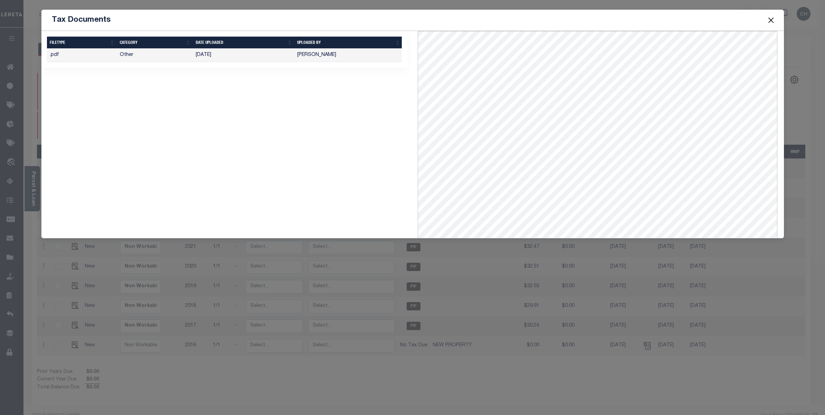
click at [772, 18] on button "Close" at bounding box center [770, 20] width 9 height 9
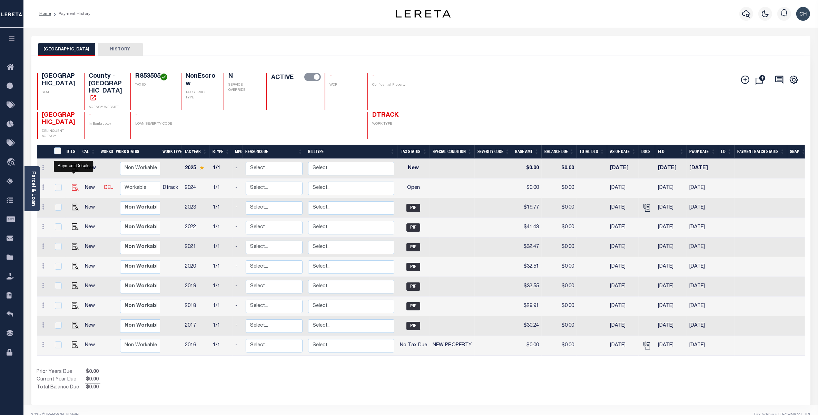
click at [73, 184] on img "" at bounding box center [75, 187] width 7 height 7
checkbox input "true"
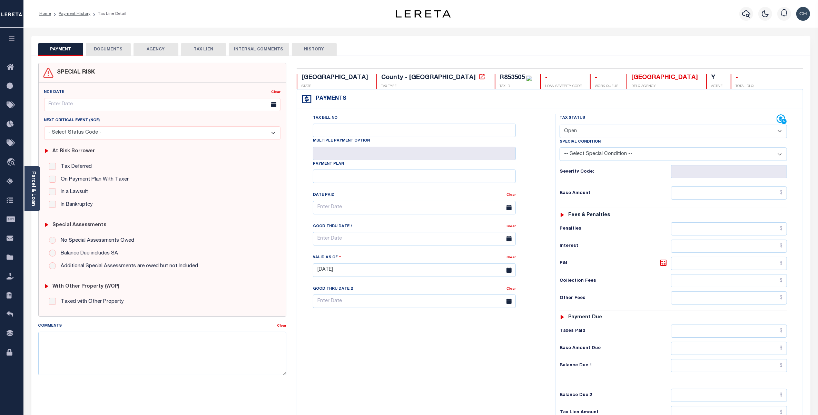
click at [597, 128] on select "- Select Status Code - Open Due/Unpaid Paid Incomplete No Tax Due Internal Refu…" at bounding box center [673, 131] width 227 height 13
select select "PYD"
click at [560, 125] on select "- Select Status Code - Open Due/Unpaid Paid Incomplete No Tax Due Internal Refu…" at bounding box center [673, 131] width 227 height 13
type input "08/14/2025"
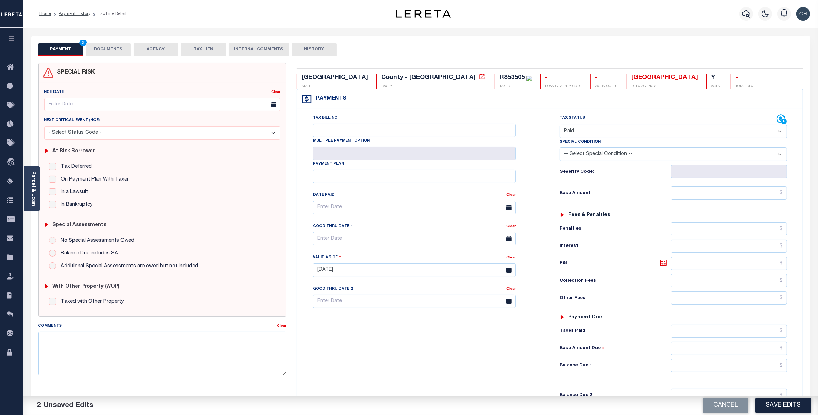
click at [117, 49] on button "DOCUMENTS" at bounding box center [108, 49] width 45 height 13
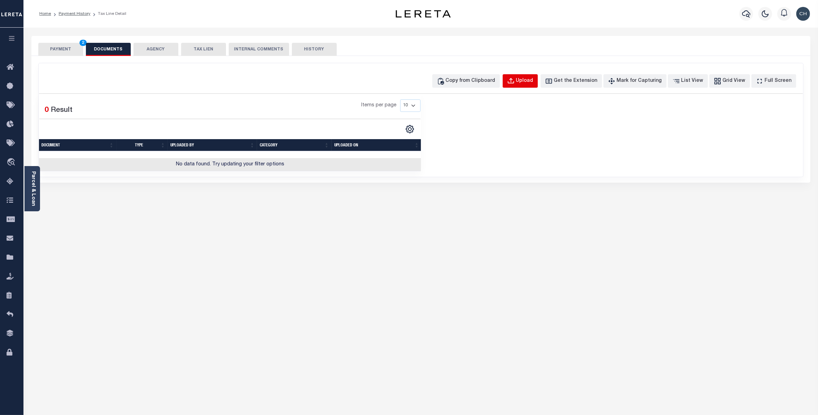
click at [533, 81] on div "Upload" at bounding box center [524, 81] width 17 height 8
select select "POP"
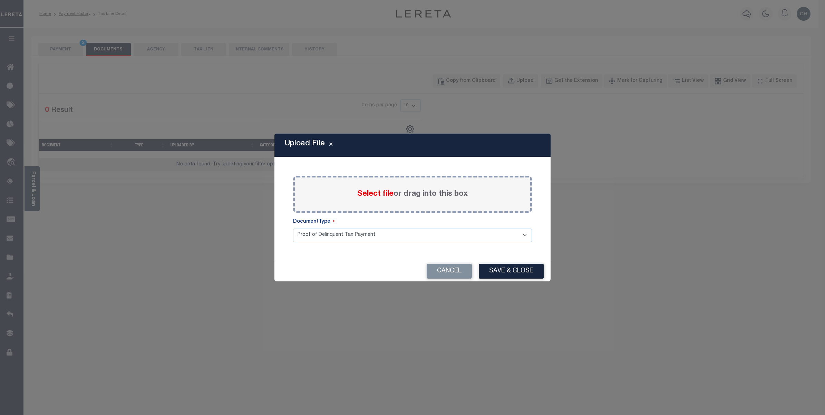
click at [408, 193] on label "Select file or drag into this box" at bounding box center [412, 193] width 110 height 11
click at [0, 0] on input "Select file or drag into this box" at bounding box center [0, 0] width 0 height 0
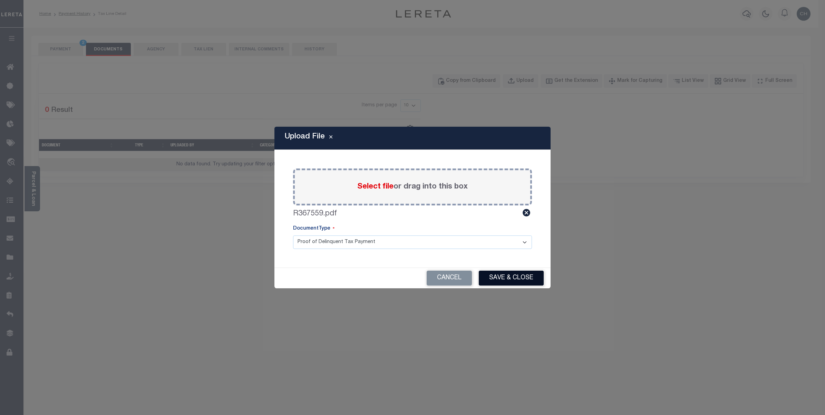
click at [509, 278] on button "Save & Close" at bounding box center [511, 278] width 65 height 15
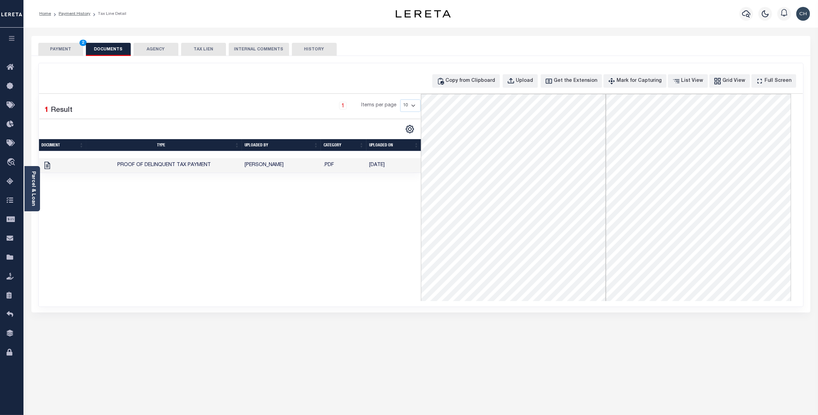
click at [68, 49] on button "PAYMENT 2" at bounding box center [60, 49] width 45 height 13
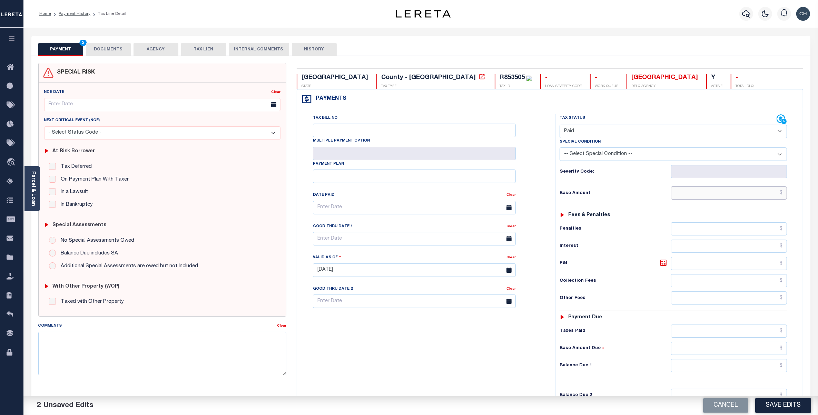
paste input "19.73"
type input "$19.73"
paste input "19.73"
type input "$19.73"
drag, startPoint x: 783, startPoint y: 369, endPoint x: 796, endPoint y: 367, distance: 12.9
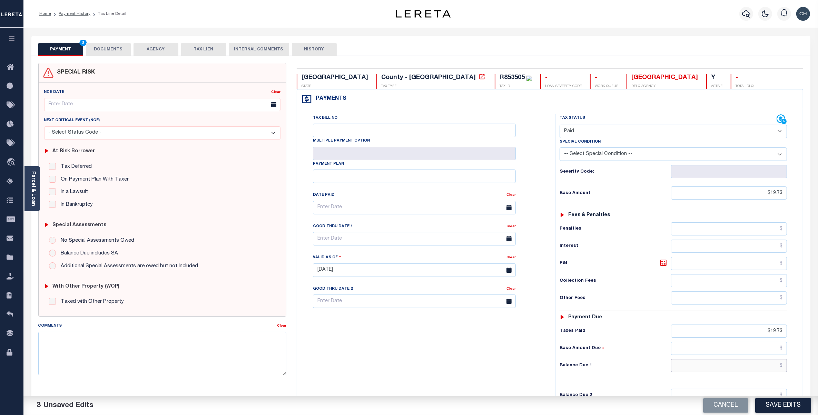
click at [783, 369] on input "text" at bounding box center [729, 365] width 116 height 13
type input "$0.00"
click at [776, 406] on button "Save Edits" at bounding box center [783, 405] width 56 height 15
checkbox input "false"
type input "$19.73"
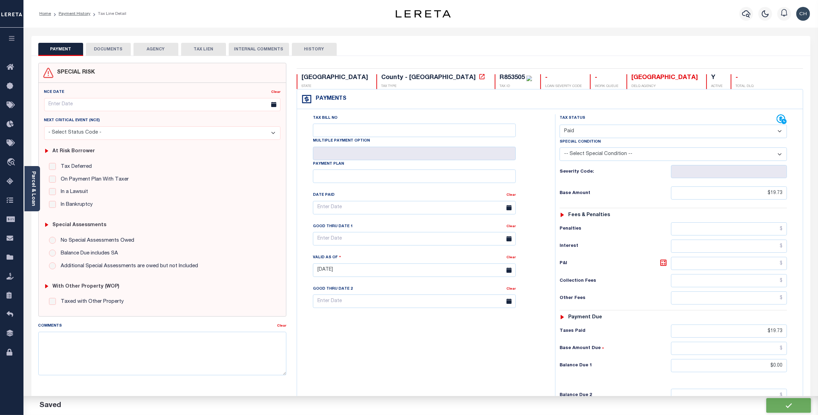
type input "$19.73"
type input "$0"
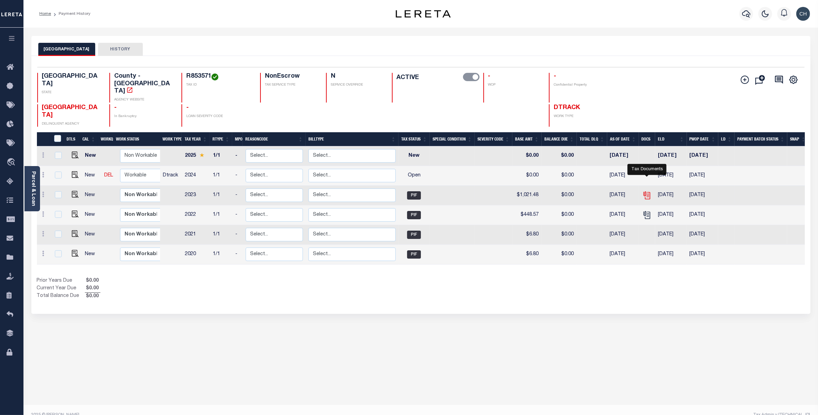
click at [648, 191] on icon "" at bounding box center [647, 195] width 9 height 9
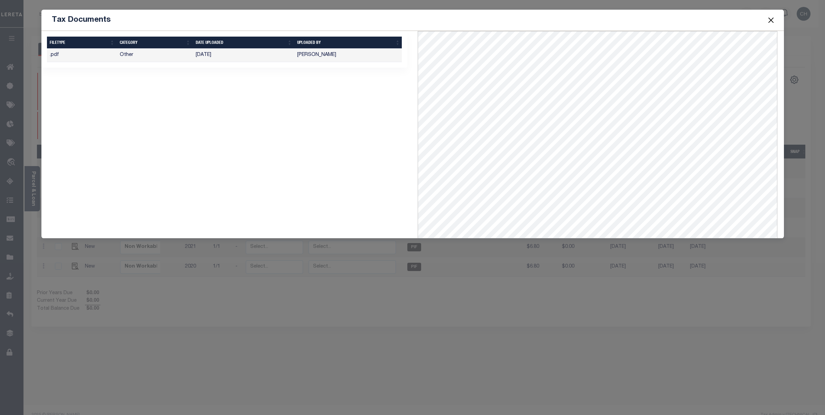
click at [772, 21] on button "Close" at bounding box center [770, 20] width 9 height 9
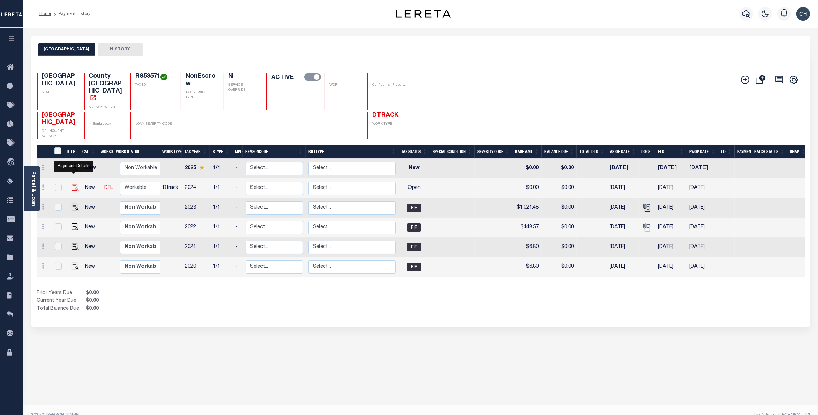
click at [75, 184] on img "" at bounding box center [75, 187] width 7 height 7
checkbox input "true"
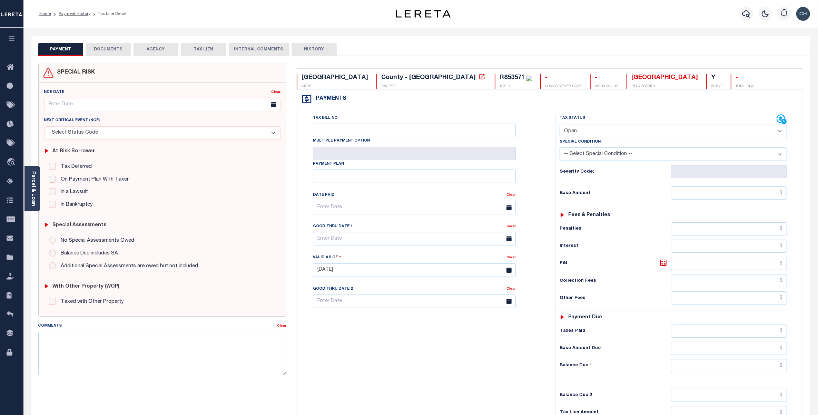
click at [593, 131] on select "- Select Status Code - Open Due/Unpaid Paid Incomplete No Tax Due Internal Refu…" at bounding box center [673, 131] width 227 height 13
select select "PYD"
click at [560, 125] on select "- Select Status Code - Open Due/Unpaid Paid Incomplete No Tax Due Internal Refu…" at bounding box center [673, 131] width 227 height 13
type input "[DATE]"
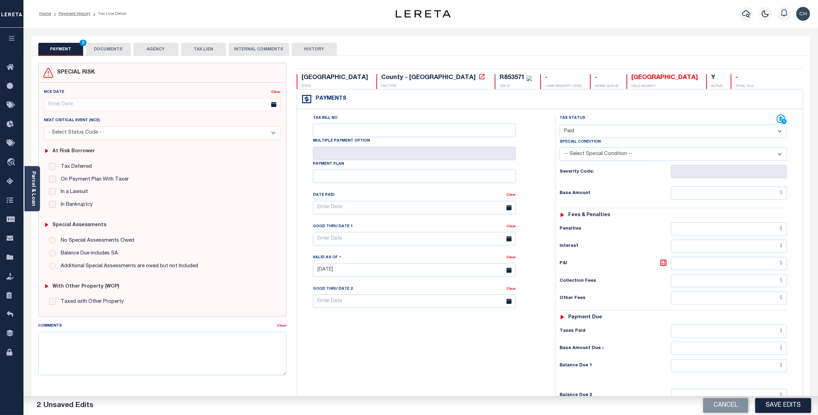
click at [116, 46] on button "DOCUMENTS" at bounding box center [108, 49] width 45 height 13
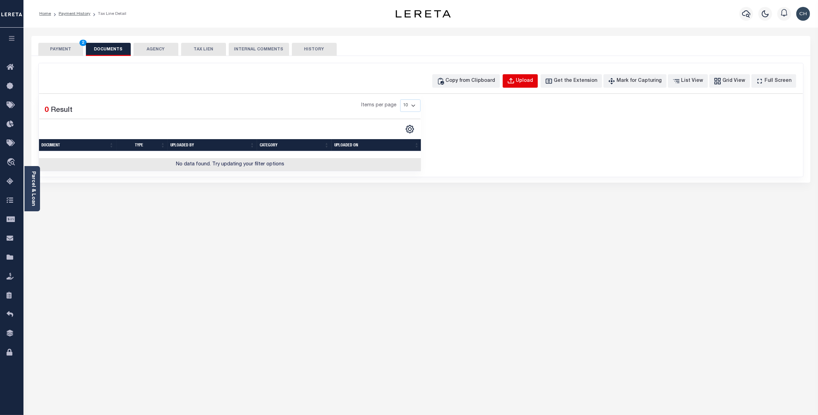
click at [530, 82] on div "Upload" at bounding box center [524, 81] width 17 height 8
select select "POP"
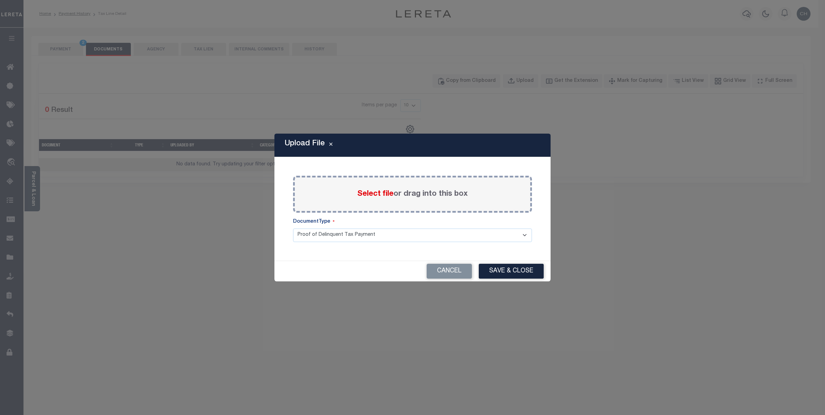
click at [412, 192] on label "Select file or drag into this box" at bounding box center [412, 193] width 110 height 11
click at [0, 0] on input "Select file or drag into this box" at bounding box center [0, 0] width 0 height 0
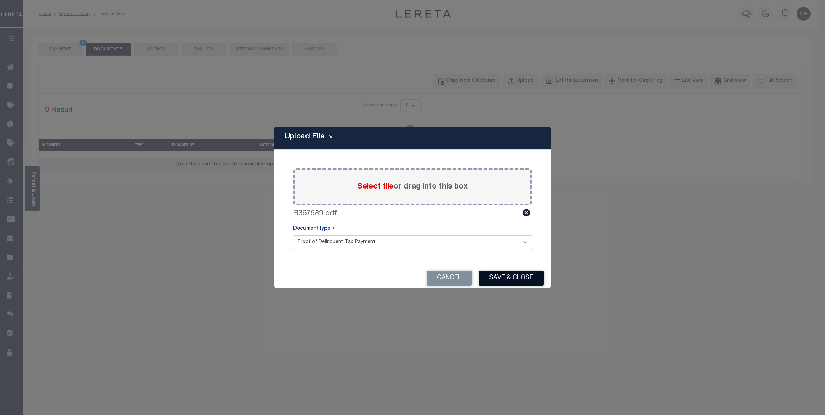
click at [506, 276] on button "Save & Close" at bounding box center [511, 278] width 65 height 15
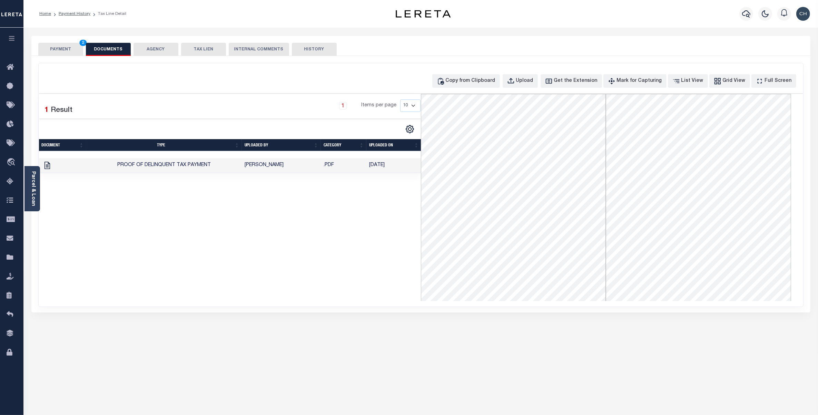
click at [68, 48] on button "PAYMENT 2" at bounding box center [60, 49] width 45 height 13
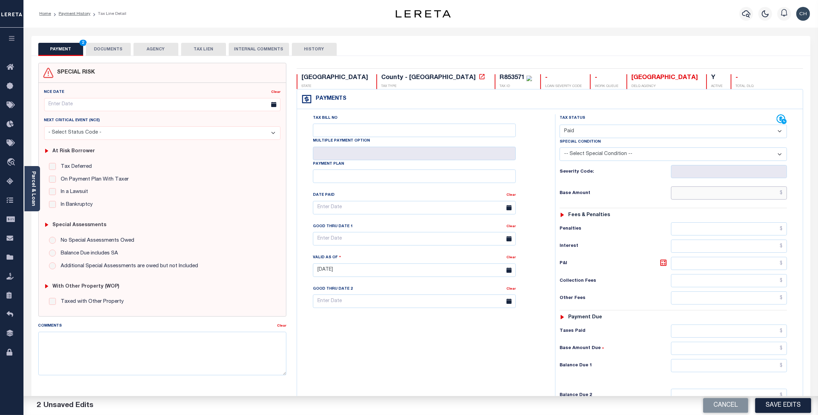
paste input "1,511.20"
type input "$1,511.20"
click at [773, 334] on input "text" at bounding box center [729, 330] width 116 height 13
paste input "1,511.20"
type input "$1,511.20"
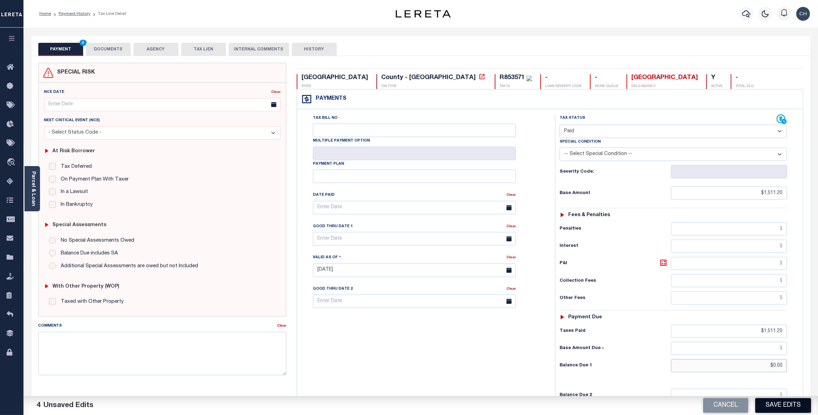
type input "$0.00"
click at [777, 404] on button "Save Edits" at bounding box center [783, 405] width 56 height 15
checkbox input "false"
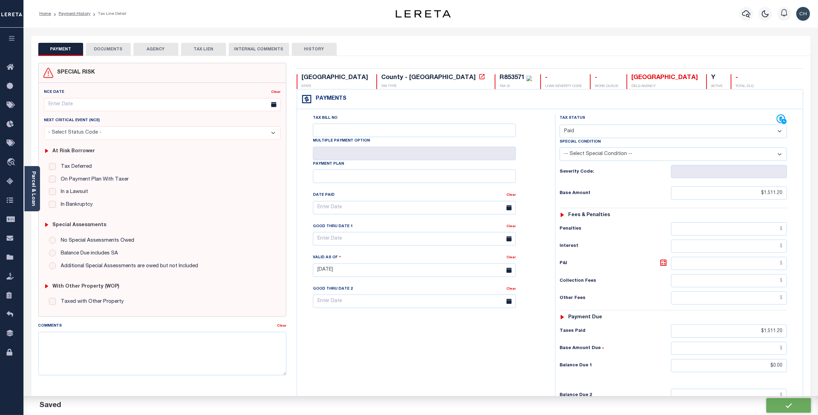
checkbox input "false"
type input "$1,511.2"
type input "$0"
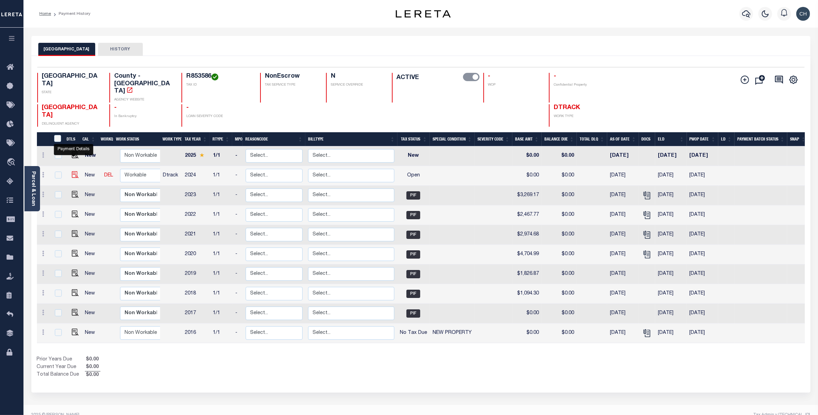
click at [73, 171] on img "" at bounding box center [75, 174] width 7 height 7
checkbox input "true"
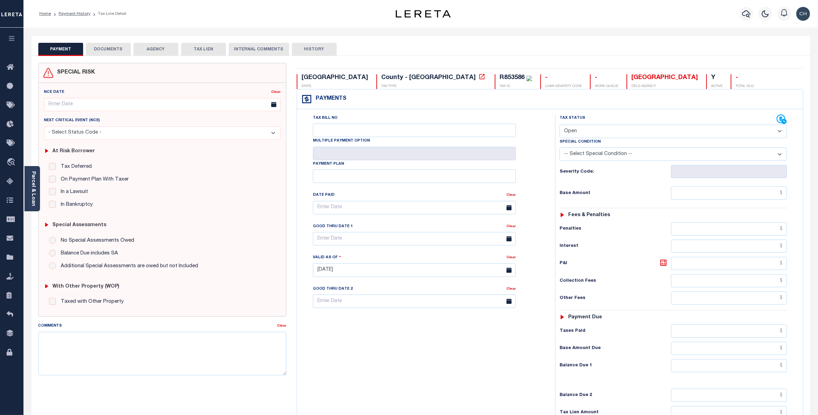
click at [603, 132] on select "- Select Status Code - Open Due/Unpaid Paid Incomplete No Tax Due Internal Refu…" at bounding box center [673, 131] width 227 height 13
select select "PYD"
click at [560, 125] on select "- Select Status Code - Open Due/Unpaid Paid Incomplete No Tax Due Internal Refu…" at bounding box center [673, 131] width 227 height 13
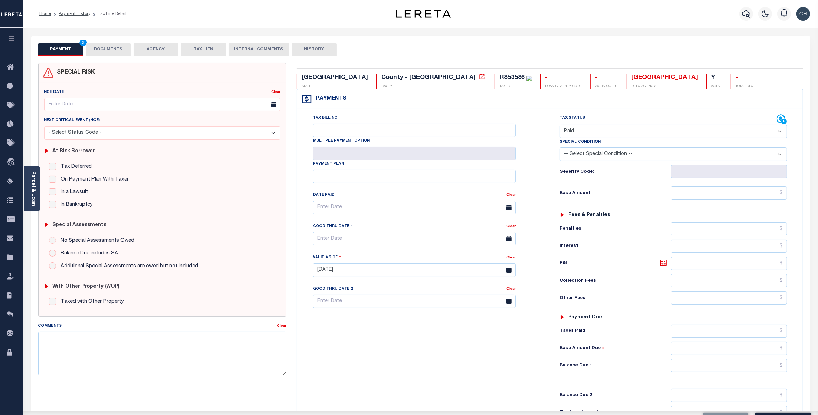
type input "08/14/2025"
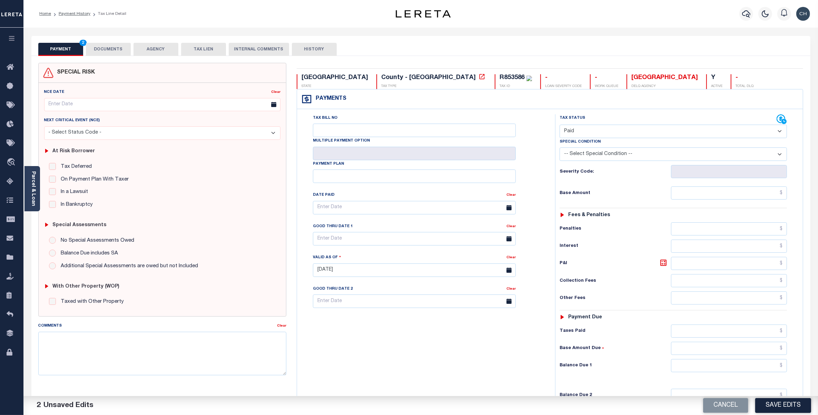
click at [111, 49] on button "DOCUMENTS" at bounding box center [108, 49] width 45 height 13
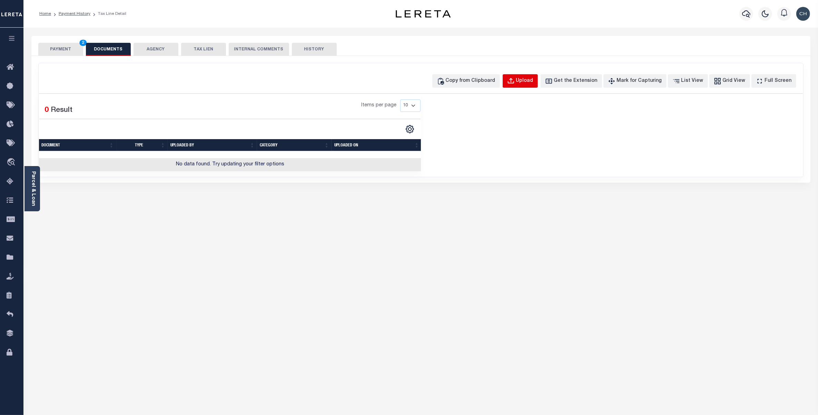
click at [533, 80] on div "Upload" at bounding box center [524, 81] width 17 height 8
select select "POP"
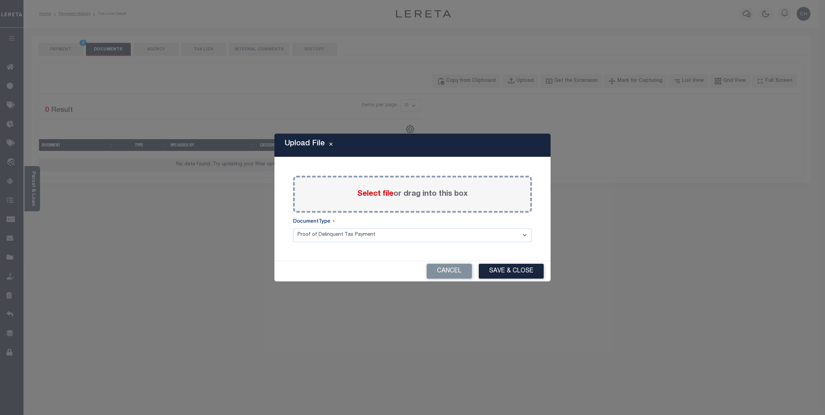
click at [404, 192] on label "Select file or drag into this box" at bounding box center [412, 193] width 110 height 11
click at [0, 0] on input "Select file or drag into this box" at bounding box center [0, 0] width 0 height 0
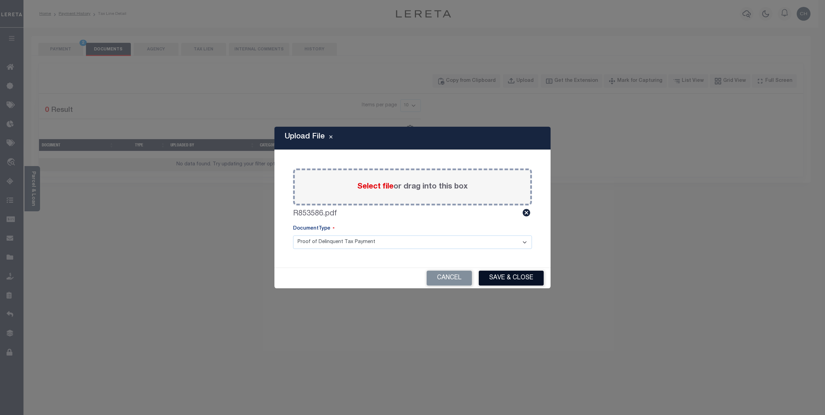
click at [503, 277] on button "Save & Close" at bounding box center [511, 278] width 65 height 15
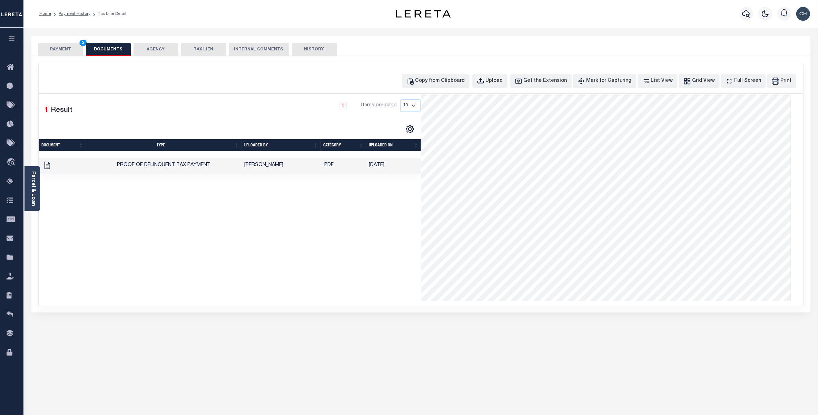
click at [61, 51] on button "PAYMENT 2" at bounding box center [60, 49] width 45 height 13
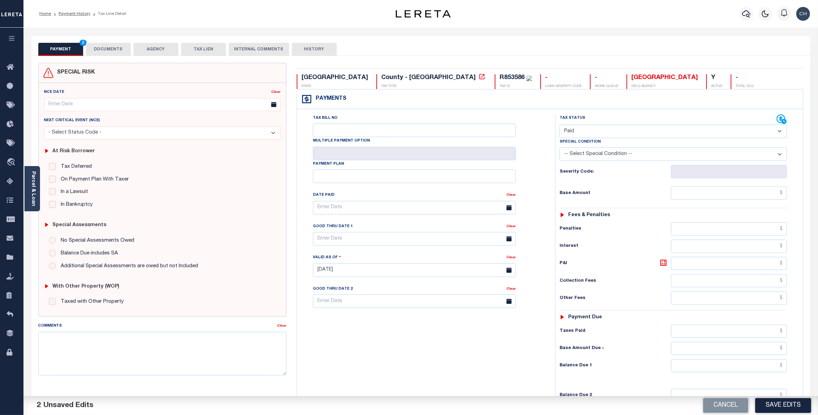
click at [108, 48] on button "DOCUMENTS" at bounding box center [108, 49] width 45 height 13
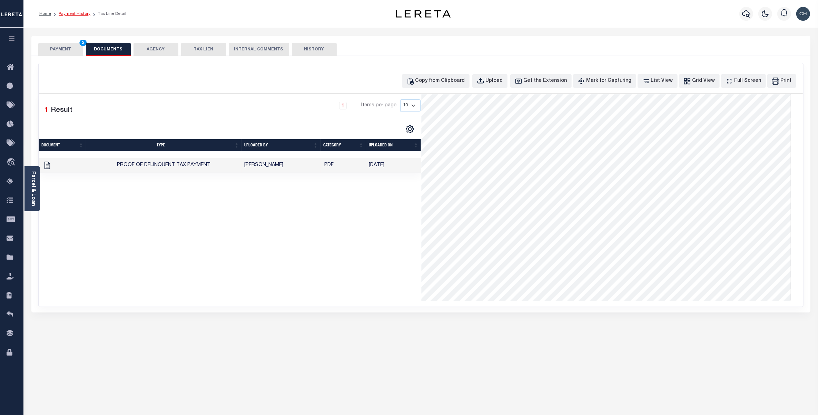
click at [78, 12] on link "Payment History" at bounding box center [75, 14] width 32 height 4
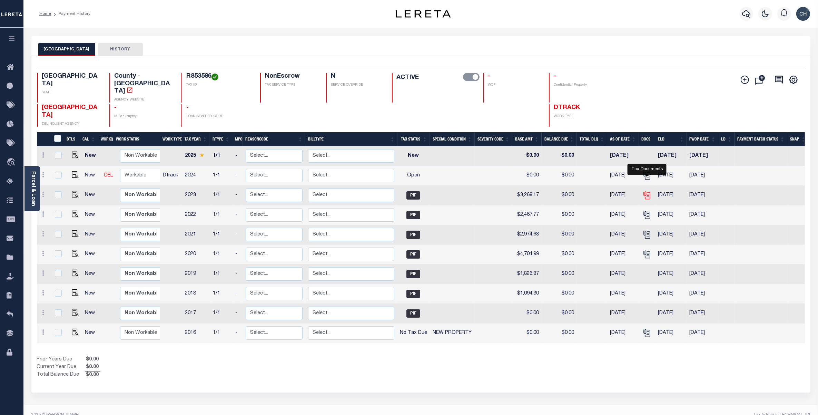
click at [647, 191] on icon "" at bounding box center [647, 195] width 9 height 9
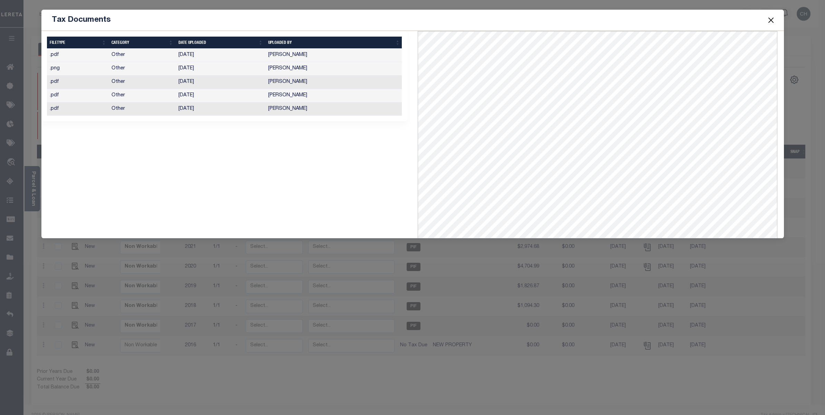
click at [772, 18] on button "Close" at bounding box center [770, 20] width 9 height 9
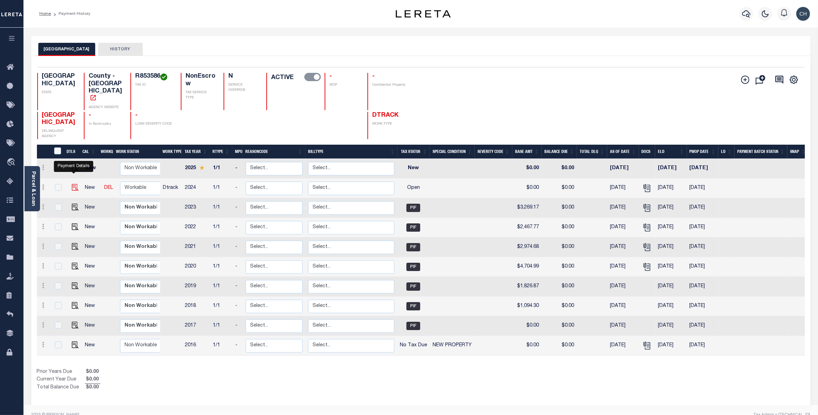
click at [72, 184] on img "" at bounding box center [75, 187] width 7 height 7
checkbox input "true"
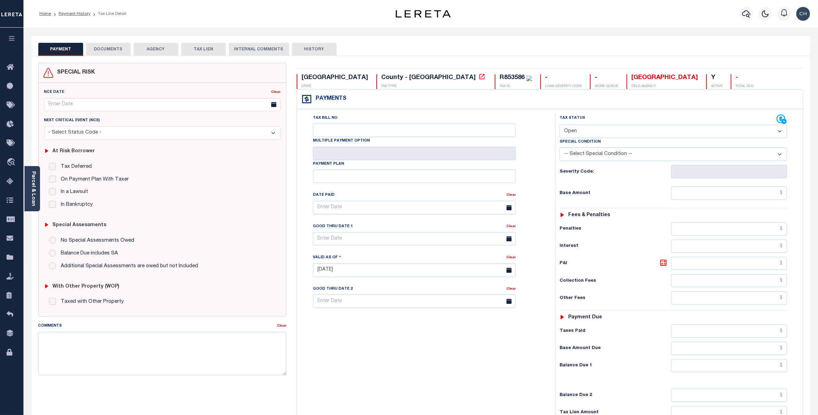
drag, startPoint x: 608, startPoint y: 133, endPoint x: 606, endPoint y: 140, distance: 7.3
click at [608, 133] on select "- Select Status Code - Open Due/Unpaid Paid Incomplete No Tax Due Internal Refu…" at bounding box center [673, 131] width 227 height 13
select select "PYD"
click at [560, 125] on select "- Select Status Code - Open Due/Unpaid Paid Incomplete No Tax Due Internal Refu…" at bounding box center [673, 131] width 227 height 13
type input "[DATE]"
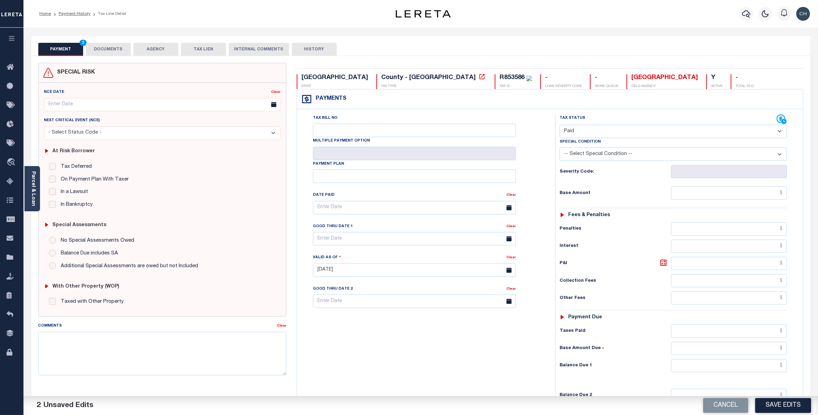
click at [117, 52] on button "DOCUMENTS" at bounding box center [108, 49] width 45 height 13
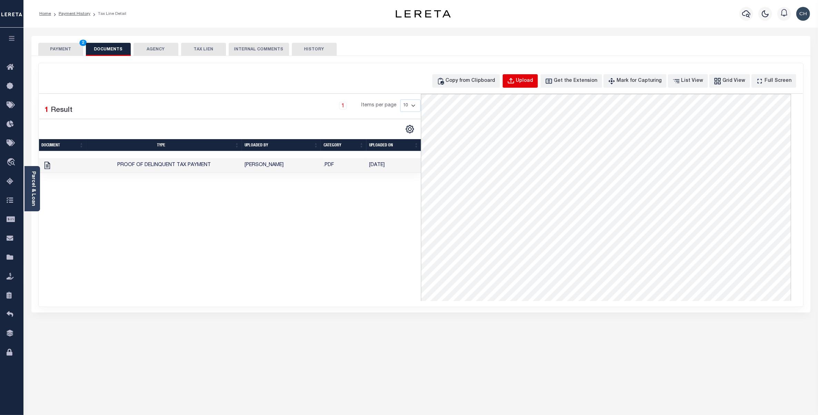
click at [530, 81] on div "Upload" at bounding box center [524, 81] width 17 height 8
select select "POP"
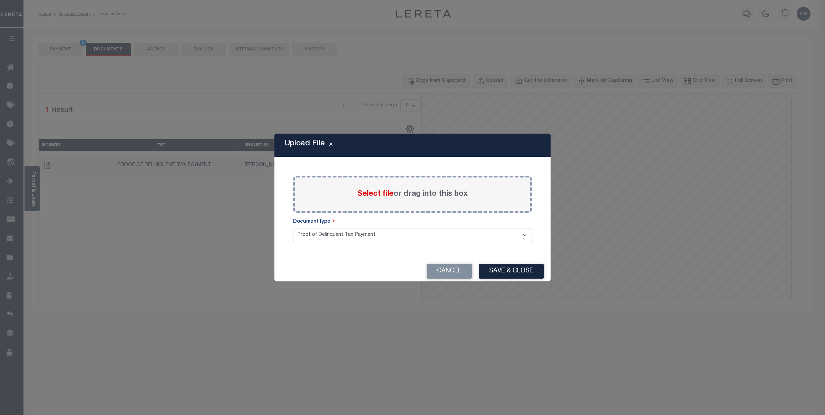
click at [387, 194] on span "Select file" at bounding box center [375, 194] width 36 height 8
click at [0, 0] on input "Select file or drag into this box" at bounding box center [0, 0] width 0 height 0
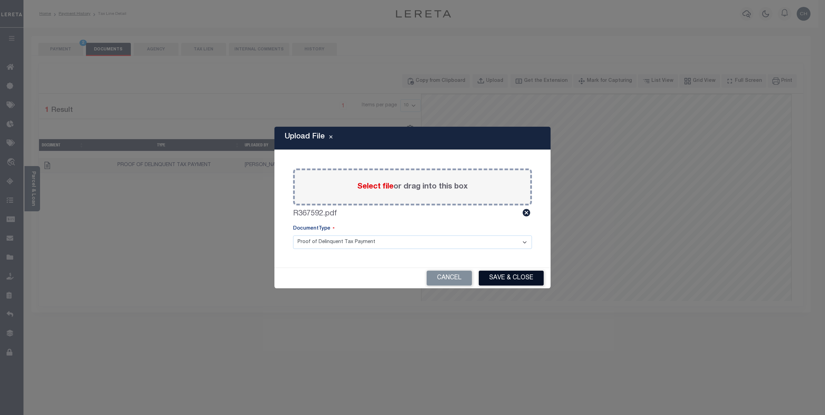
click at [503, 275] on button "Save & Close" at bounding box center [511, 278] width 65 height 15
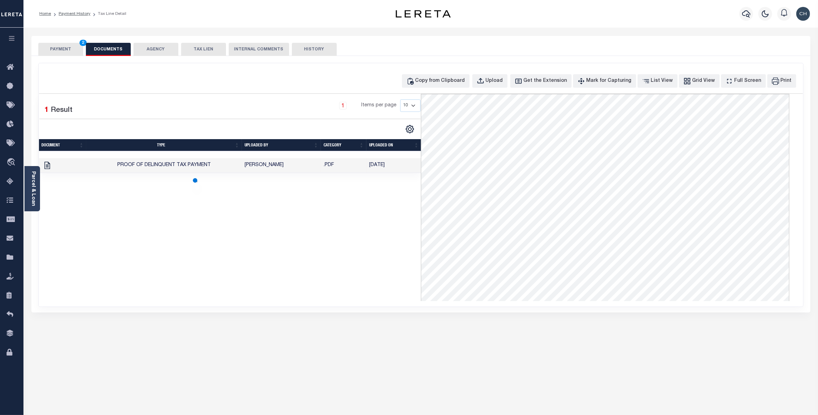
drag, startPoint x: 58, startPoint y: 48, endPoint x: 68, endPoint y: 53, distance: 11.6
click at [58, 48] on button "PAYMENT 2" at bounding box center [60, 49] width 45 height 13
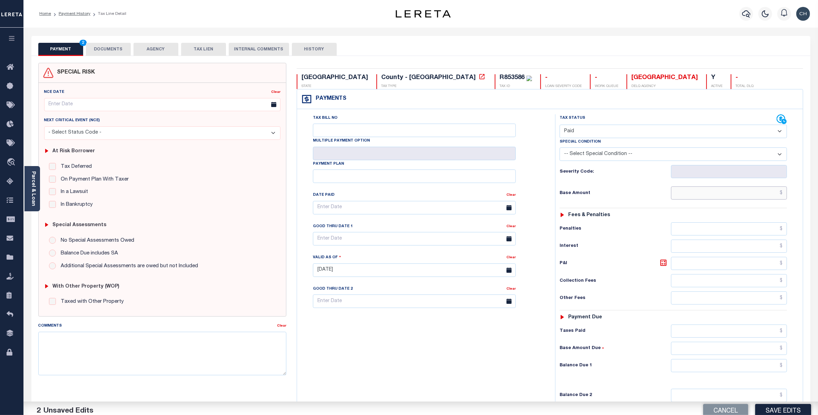
click at [757, 197] on input "text" at bounding box center [729, 192] width 116 height 13
paste input "3,243.35"
type input "$3,243.35"
click at [779, 336] on input "text" at bounding box center [729, 330] width 116 height 13
paste input "3,243.35"
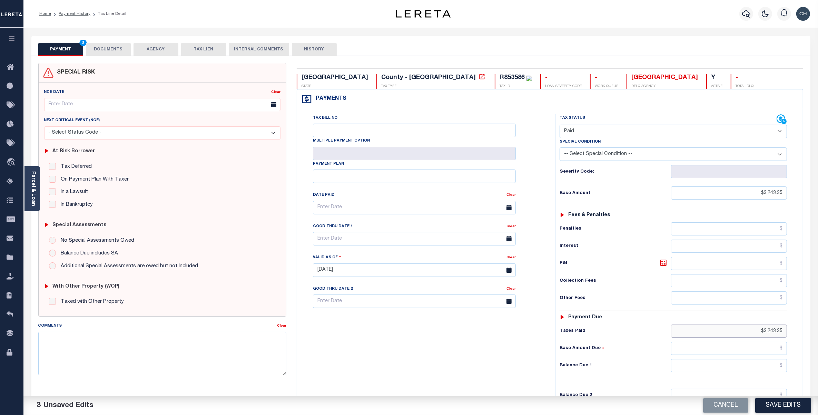
type input "$3,243.35"
type input "$0.00"
click at [779, 399] on button "Save Edits" at bounding box center [783, 405] width 56 height 15
checkbox input "false"
type input "$3,243.35"
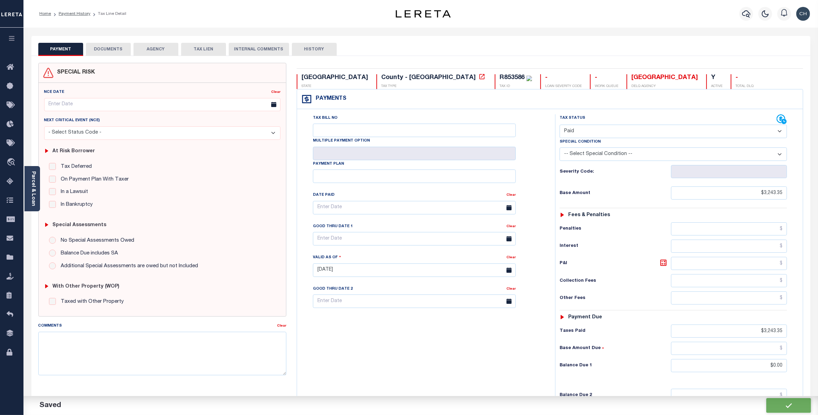
type input "$3,243.35"
type input "$0"
